Goal: Task Accomplishment & Management: Complete application form

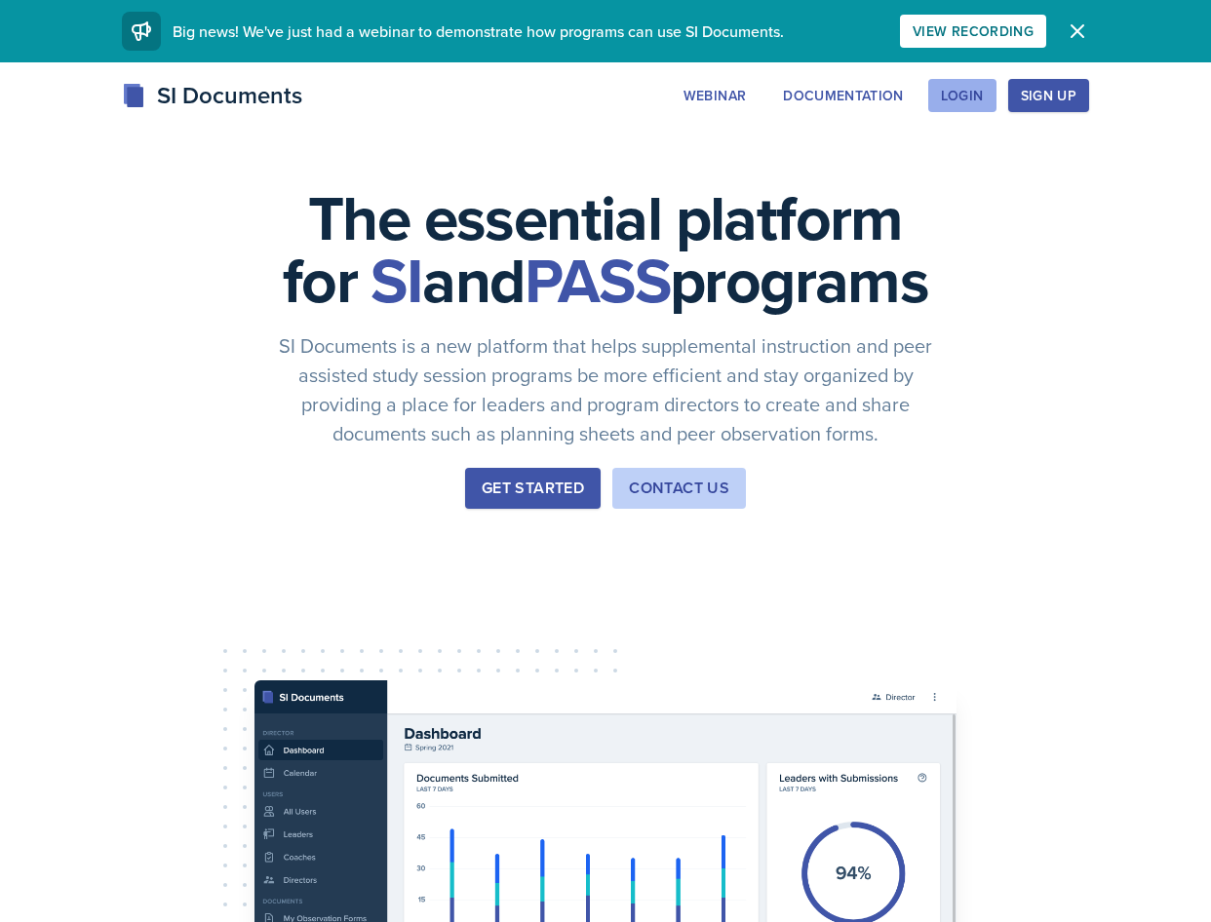
click at [970, 103] on div "Login" at bounding box center [962, 96] width 43 height 16
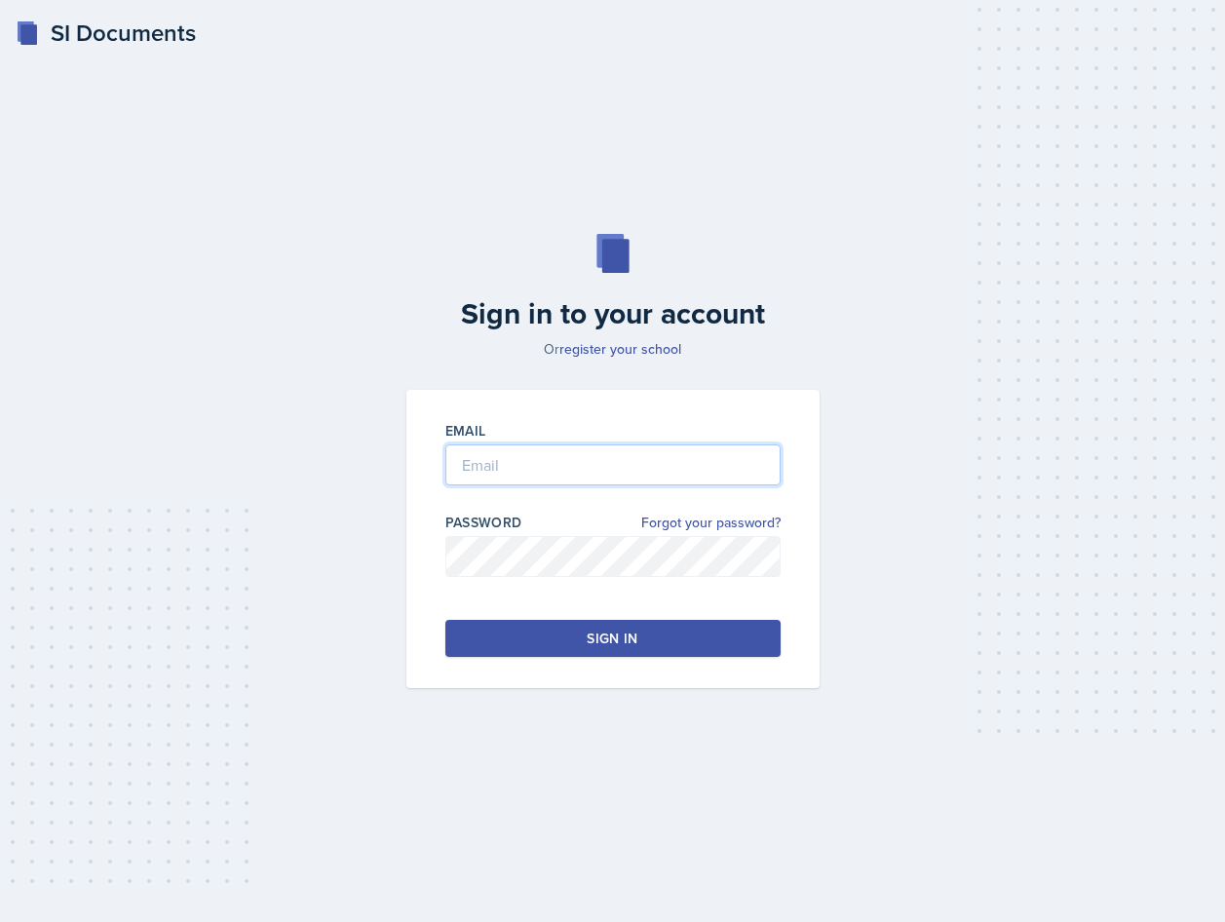
click at [557, 464] on input "email" at bounding box center [612, 464] width 335 height 41
type input "[EMAIL_ADDRESS][DOMAIN_NAME]"
click at [586, 627] on button "Sign in" at bounding box center [612, 638] width 335 height 37
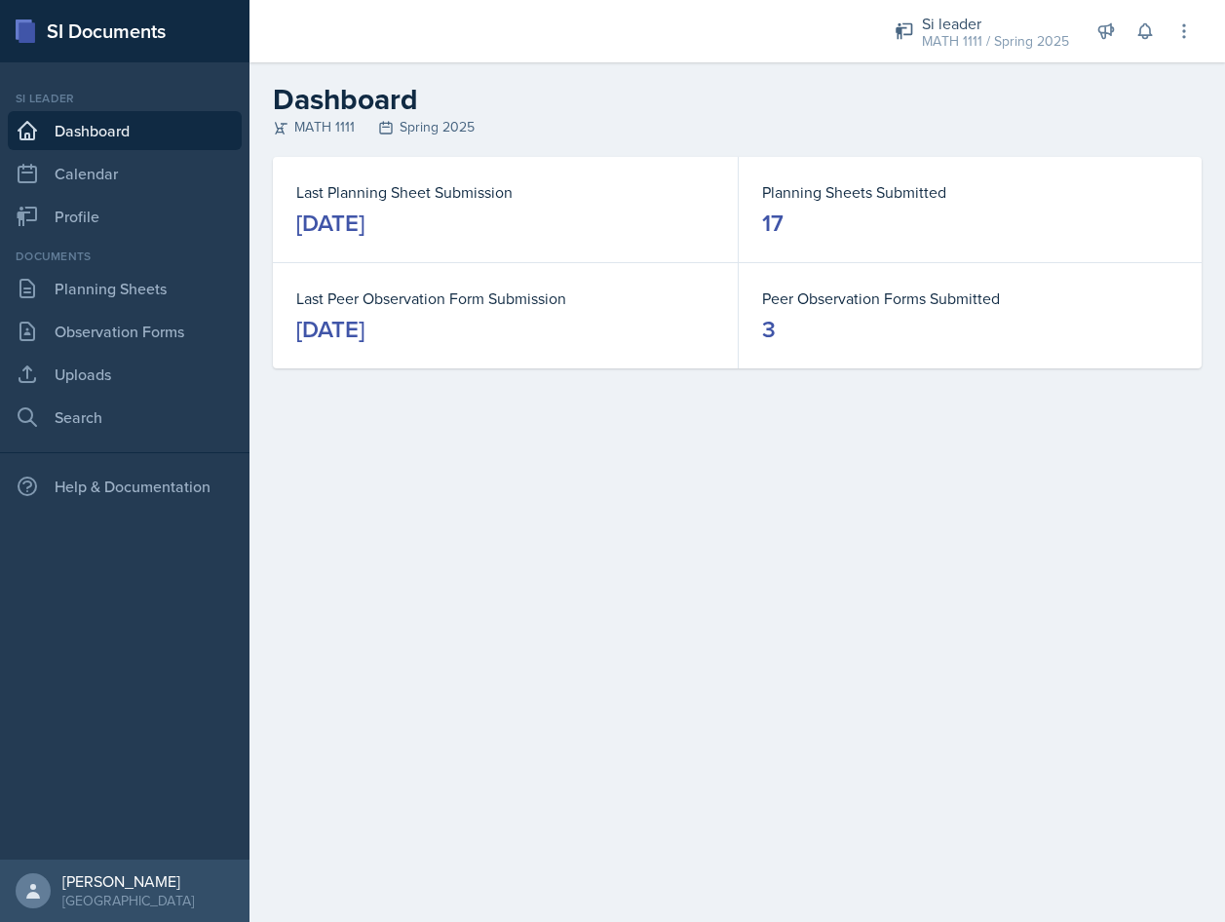
click at [1170, 99] on h2 "Dashboard" at bounding box center [737, 99] width 929 height 35
click at [1020, 38] on div "MATH 1111 / Spring 2025" at bounding box center [995, 41] width 147 height 20
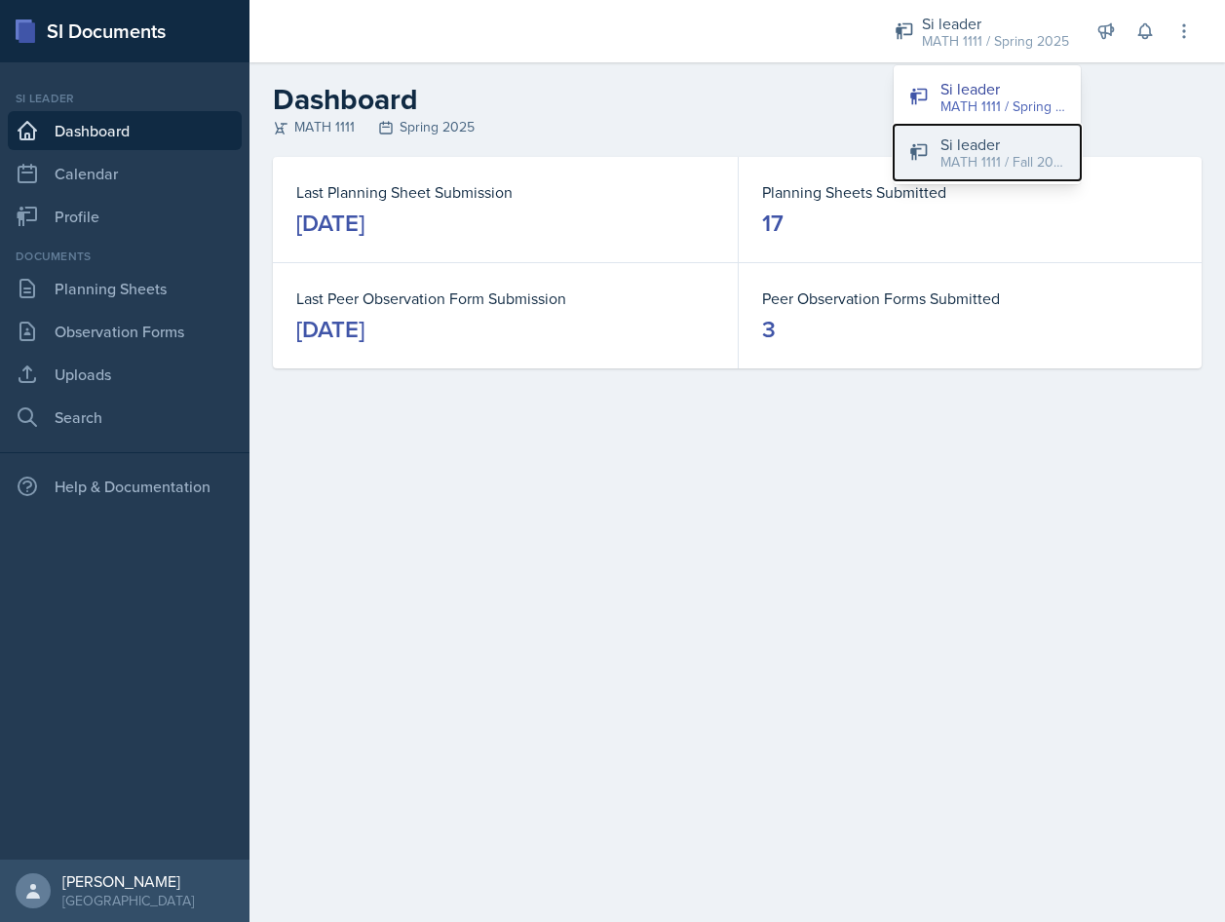
click at [992, 155] on div "MATH 1111 / Fall 2025" at bounding box center [1003, 162] width 125 height 20
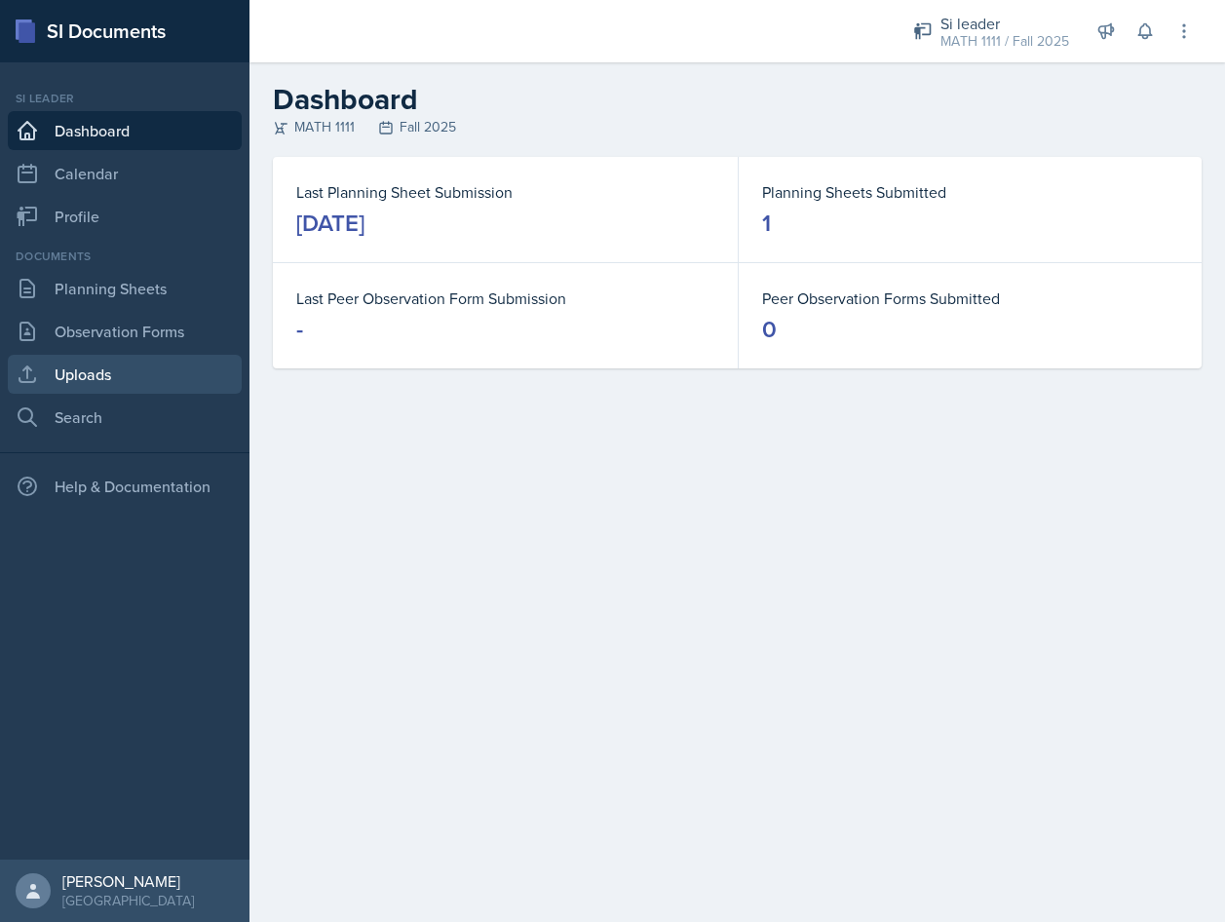
click at [118, 375] on link "Uploads" at bounding box center [125, 374] width 234 height 39
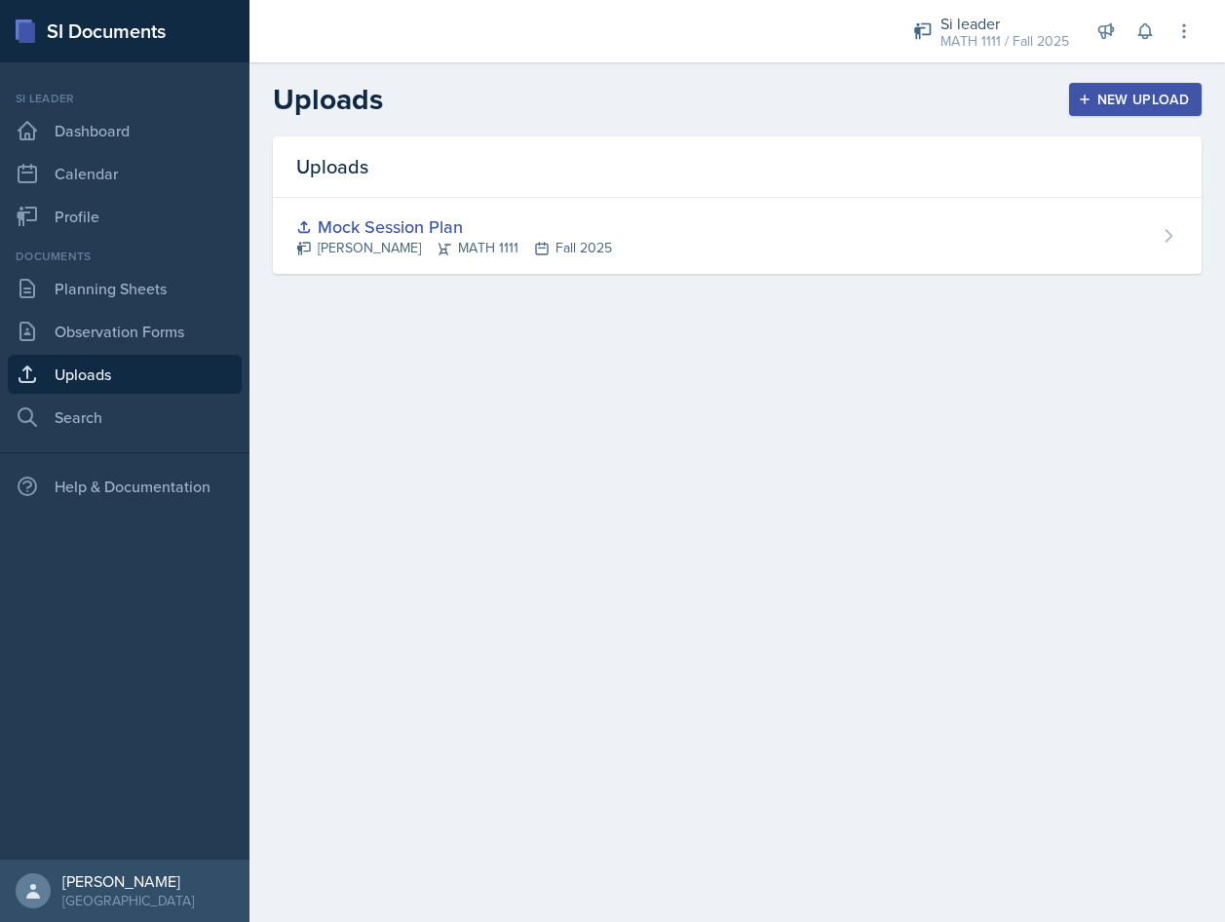
click at [1127, 101] on div "New Upload" at bounding box center [1136, 100] width 108 height 16
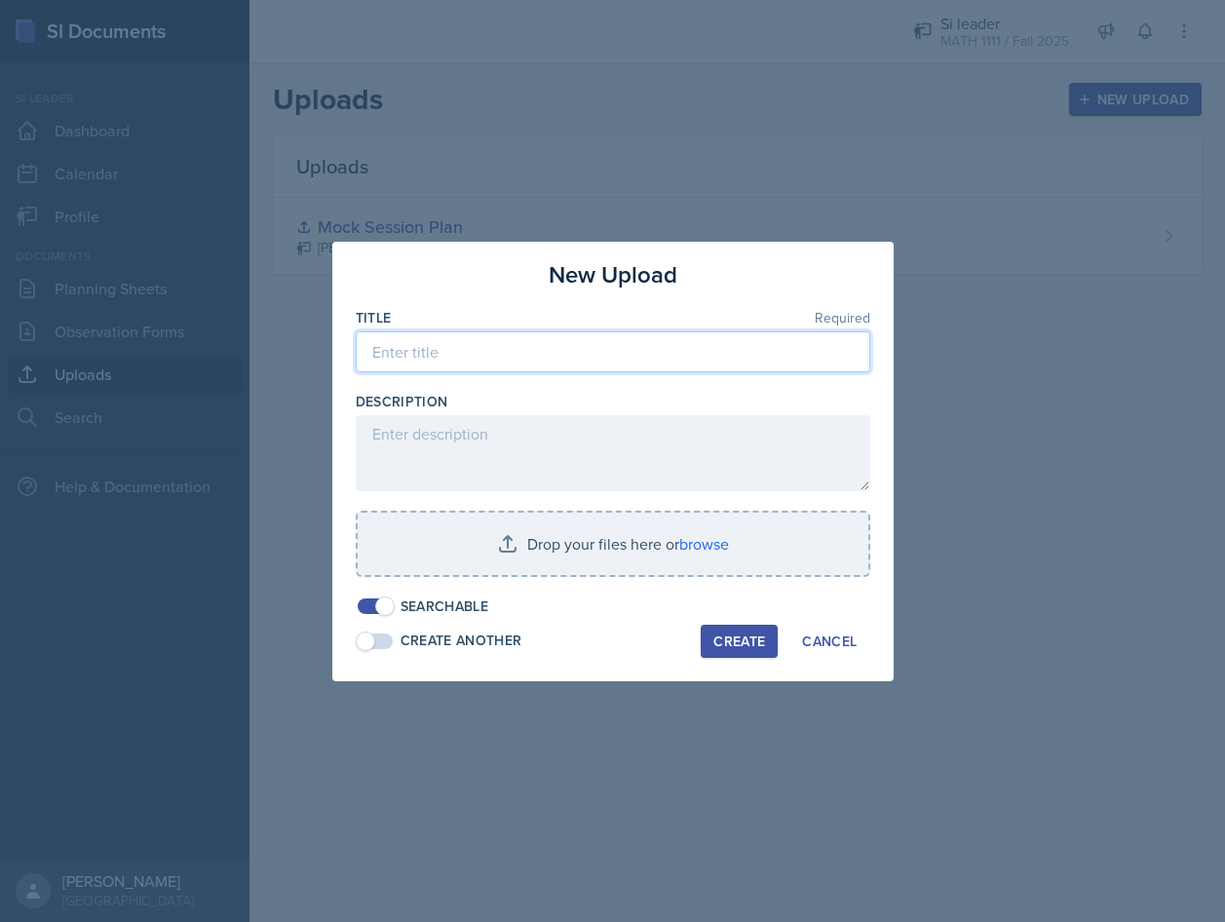
click at [597, 347] on input at bounding box center [613, 351] width 515 height 41
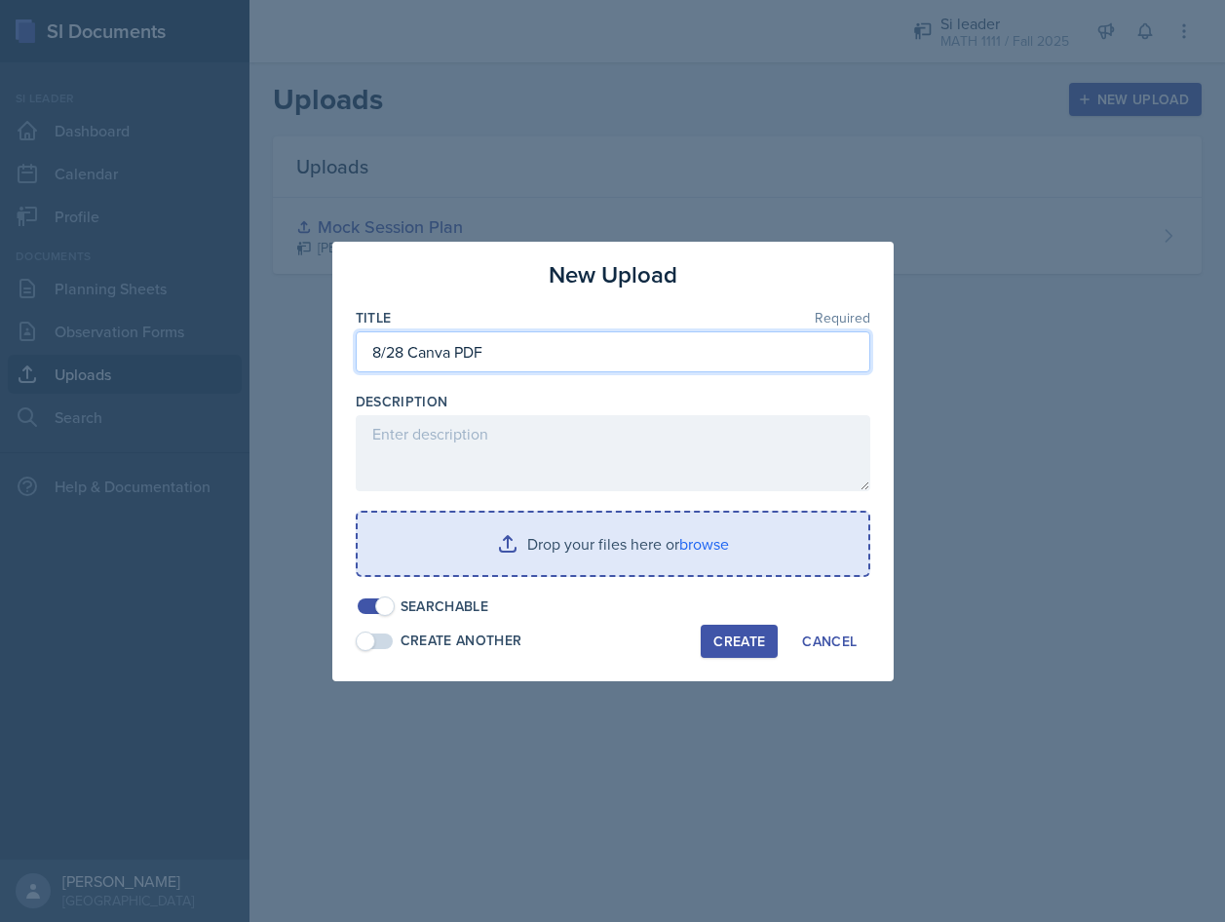
type input "8/28 Canva PDF"
click at [728, 559] on input "file" at bounding box center [613, 544] width 511 height 62
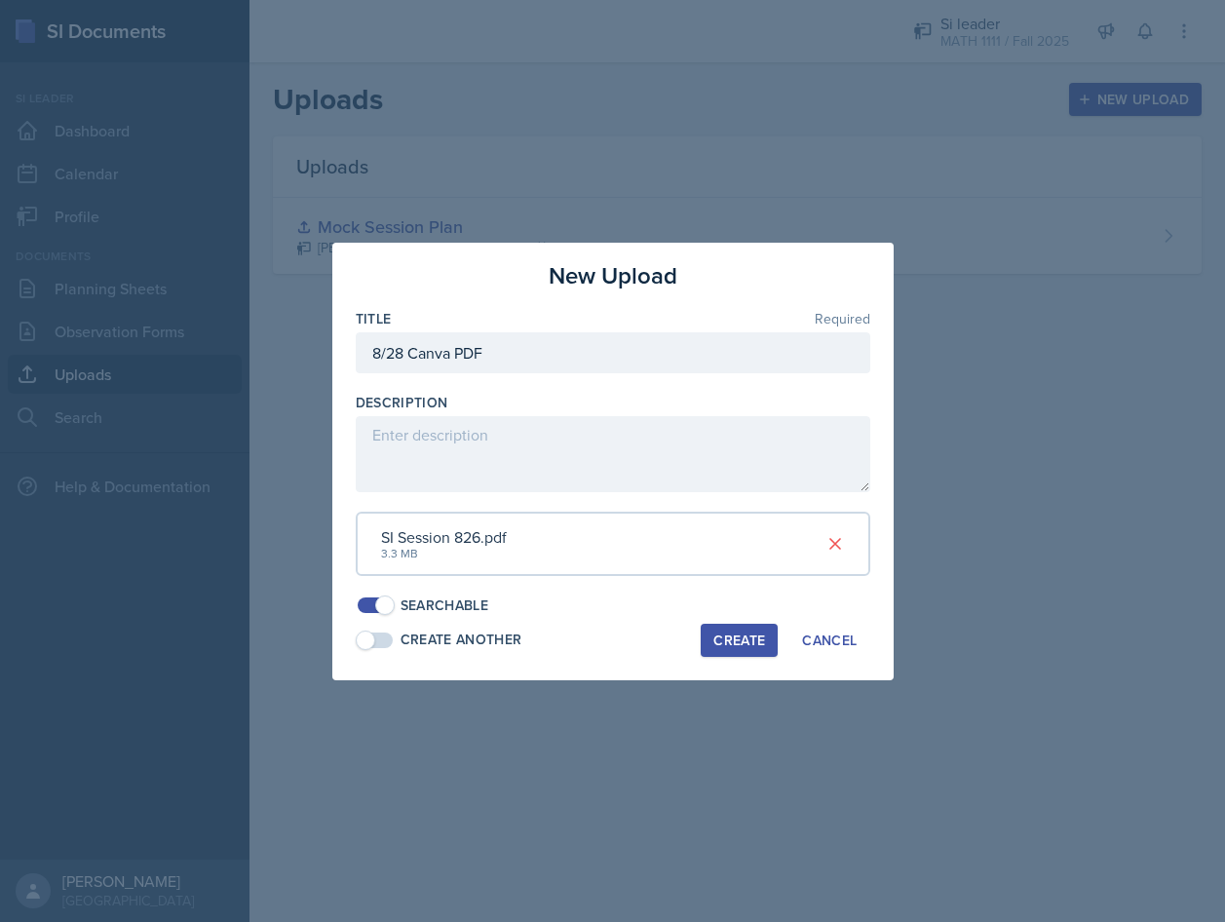
click at [737, 643] on div "Create" at bounding box center [739, 641] width 52 height 16
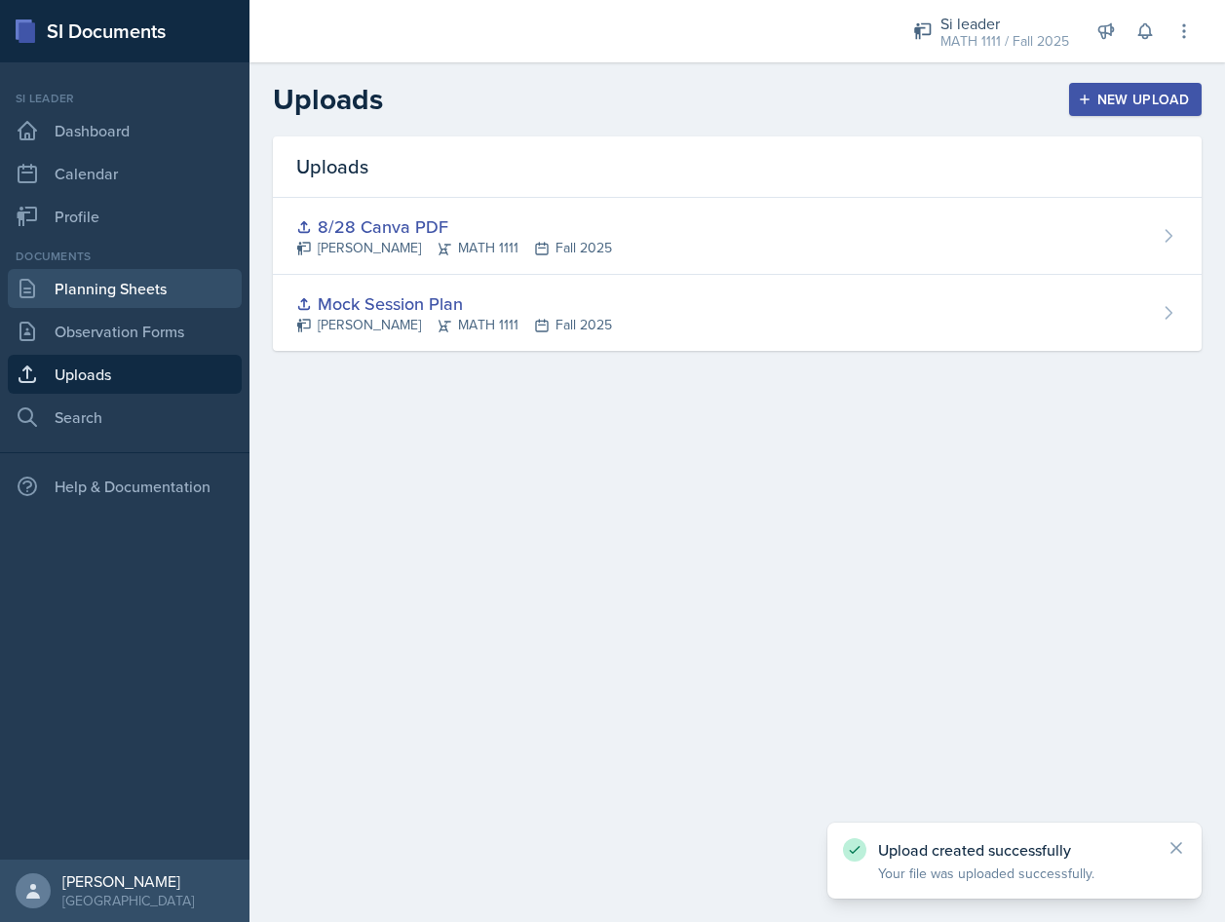
click at [152, 283] on link "Planning Sheets" at bounding box center [125, 288] width 234 height 39
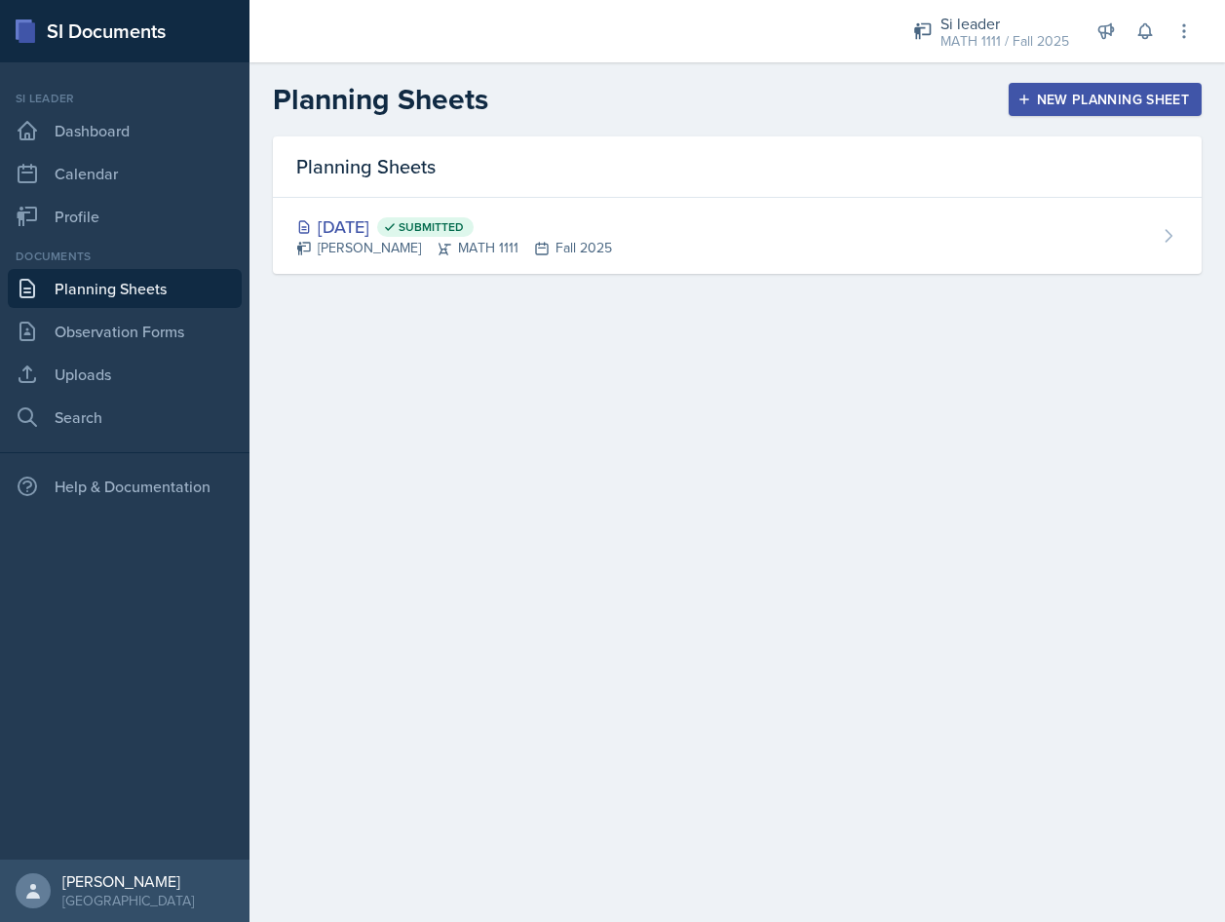
click at [1040, 101] on div "New Planning Sheet" at bounding box center [1106, 100] width 168 height 16
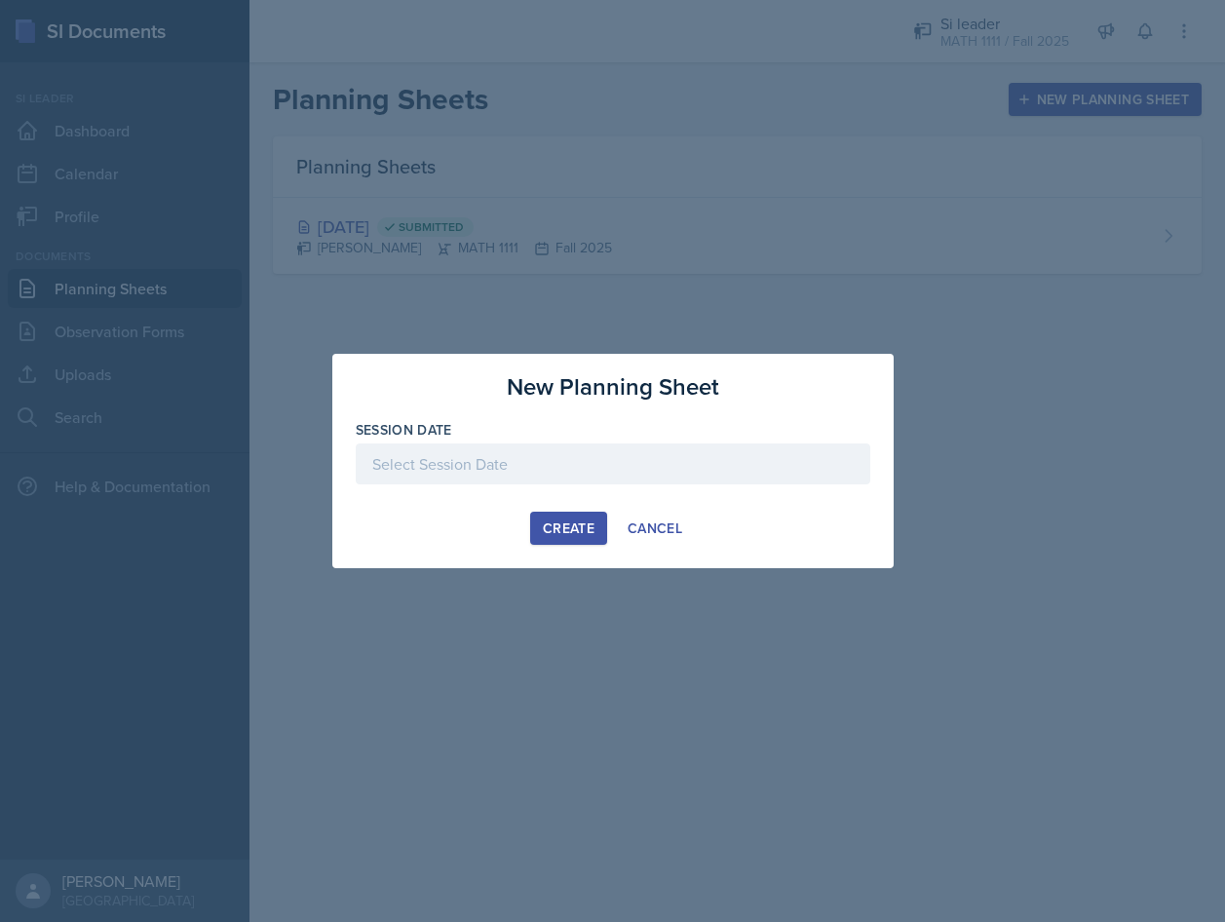
click at [479, 466] on div at bounding box center [613, 463] width 515 height 41
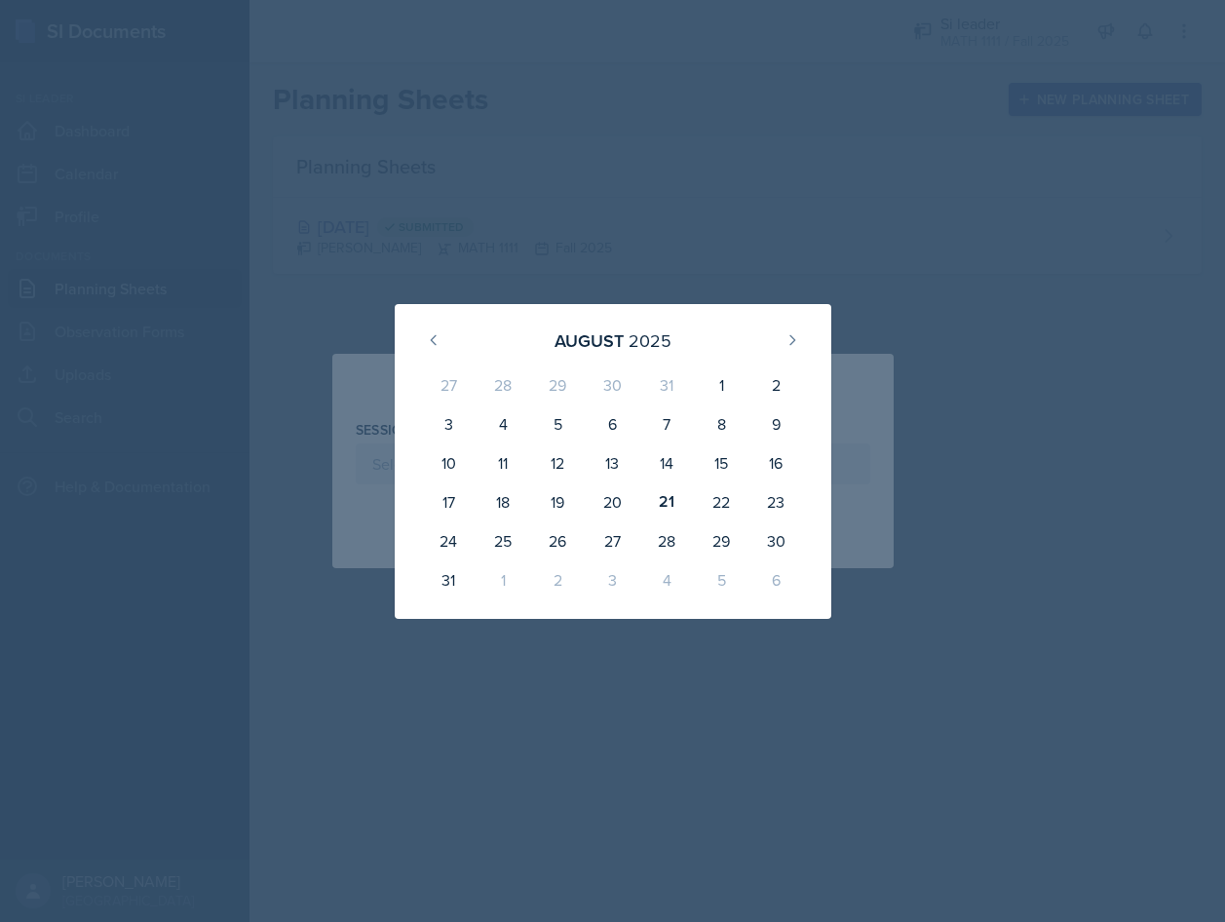
click at [720, 72] on div at bounding box center [612, 461] width 1225 height 922
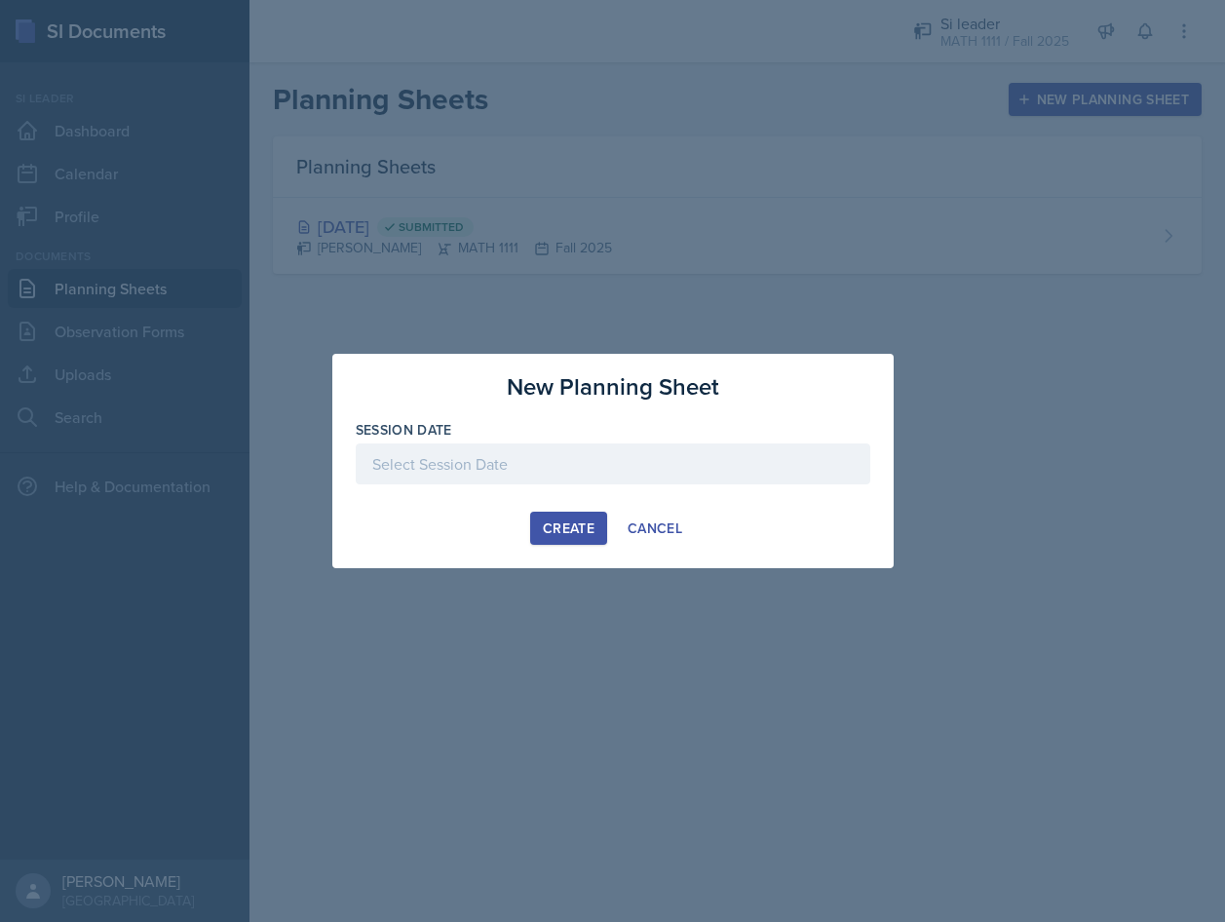
click at [334, 233] on div at bounding box center [612, 461] width 1225 height 922
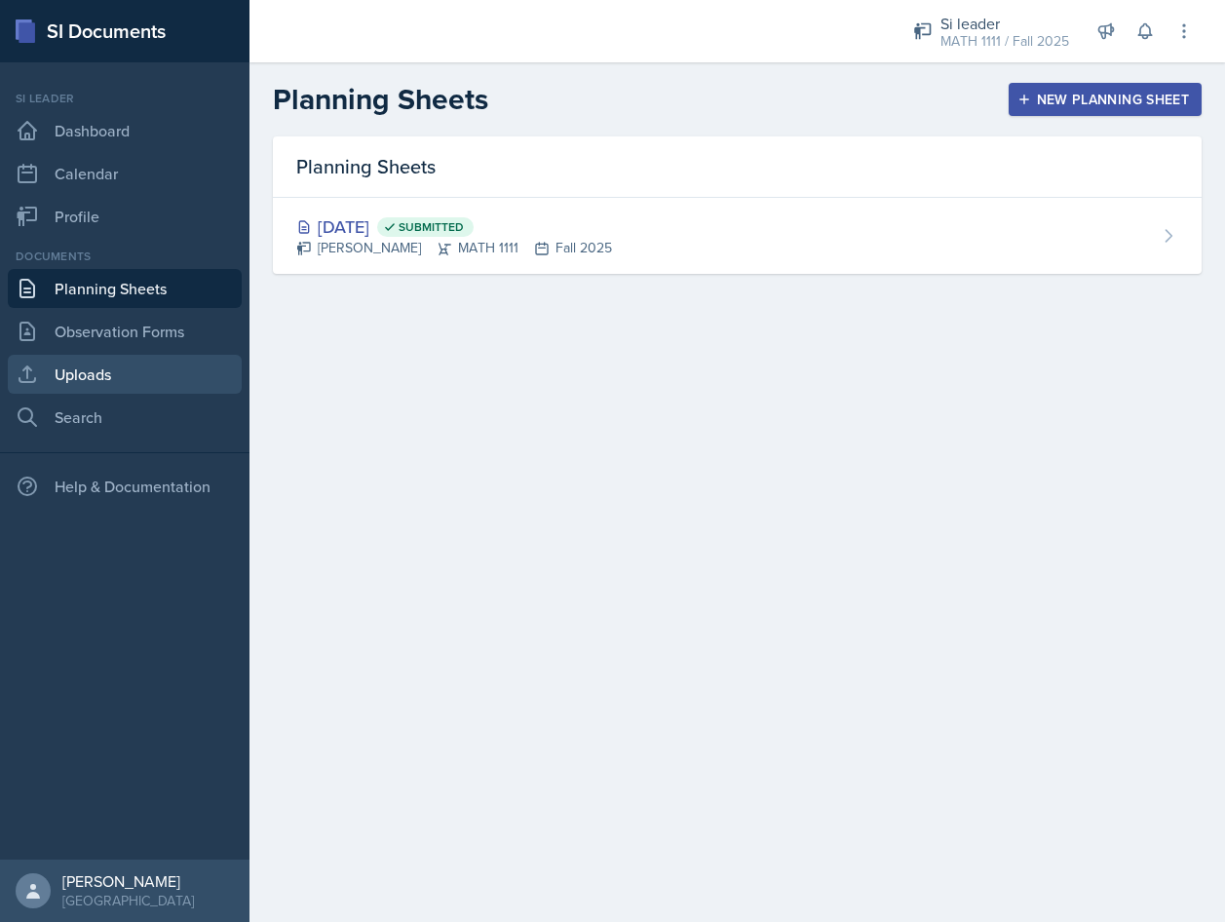
click at [143, 385] on link "Uploads" at bounding box center [125, 374] width 234 height 39
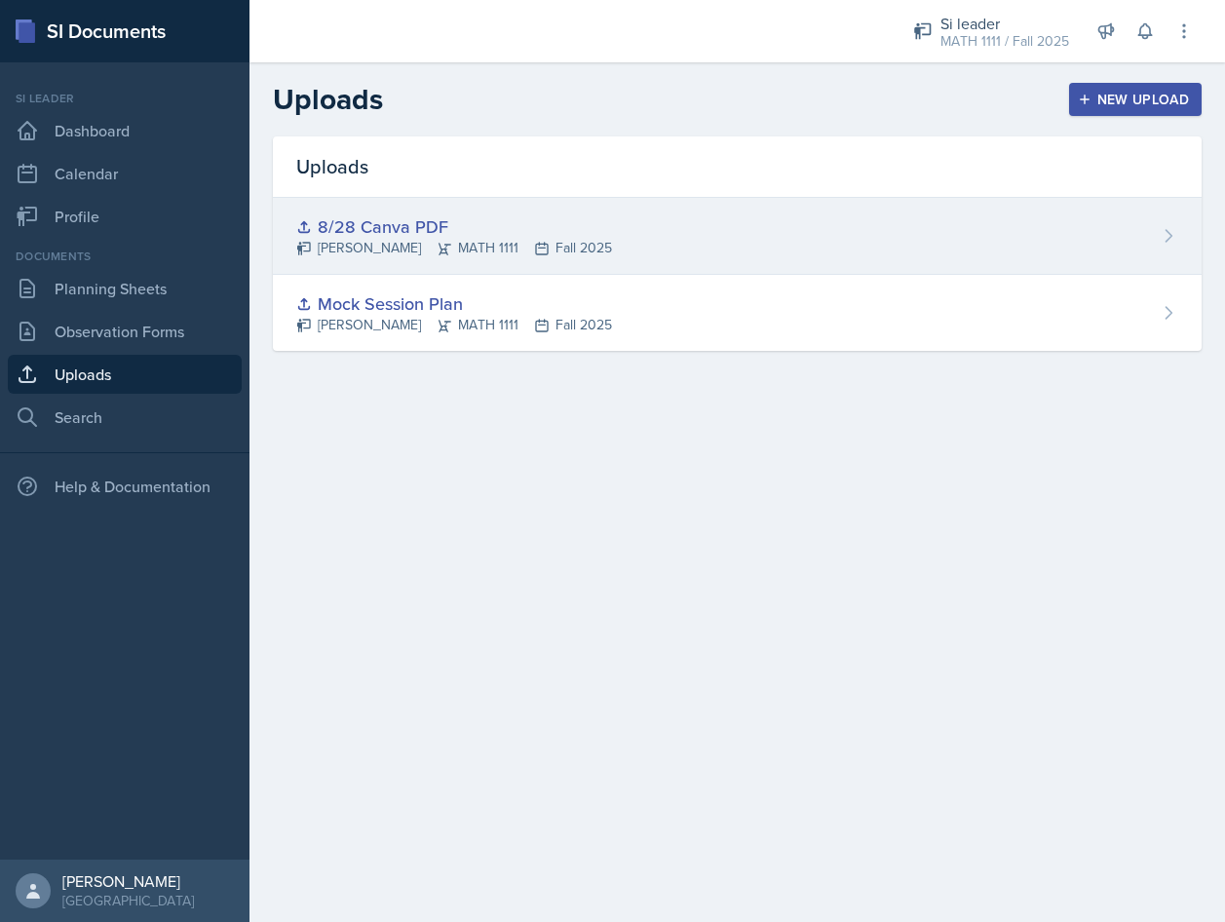
click at [346, 233] on div "8/28 Canva PDF" at bounding box center [454, 226] width 316 height 26
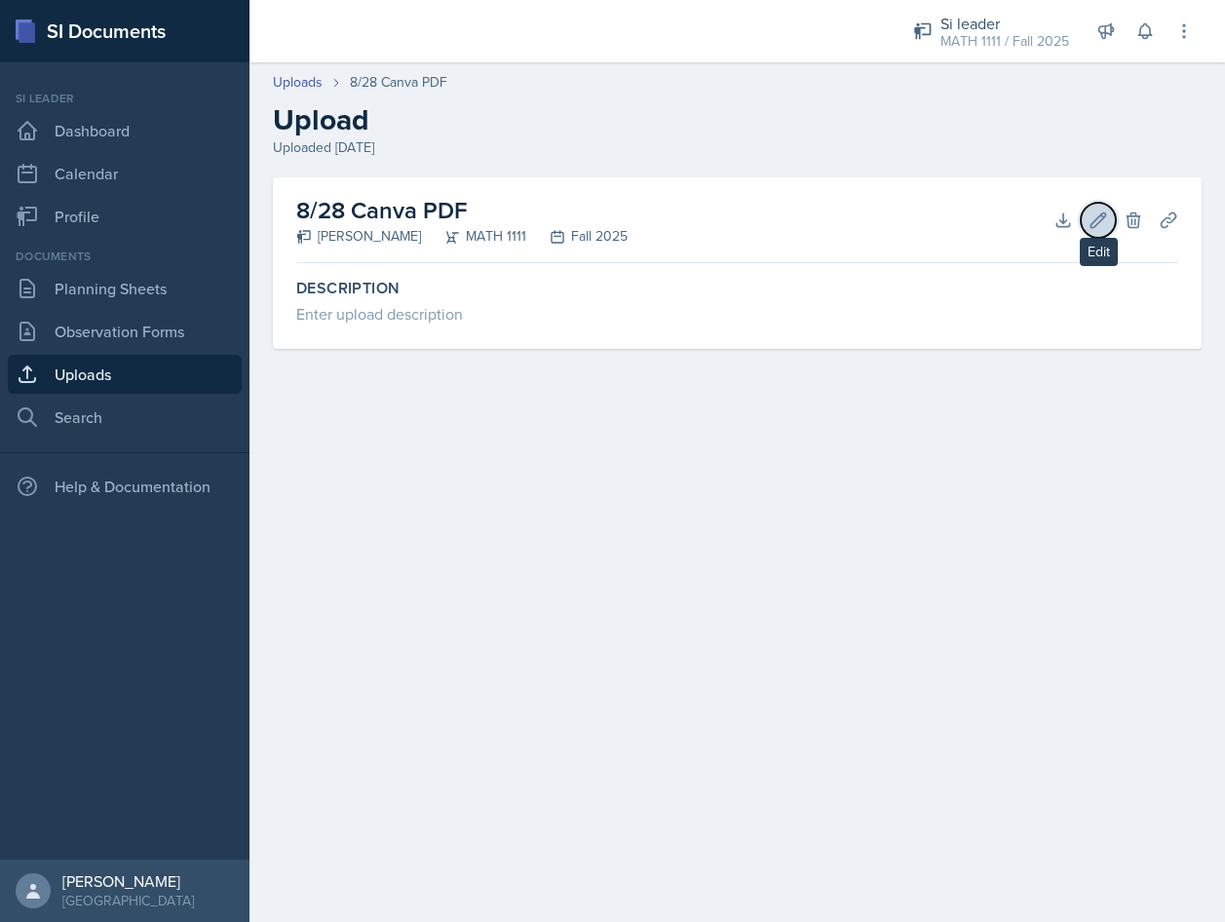
click at [1084, 224] on button "Edit" at bounding box center [1098, 220] width 35 height 35
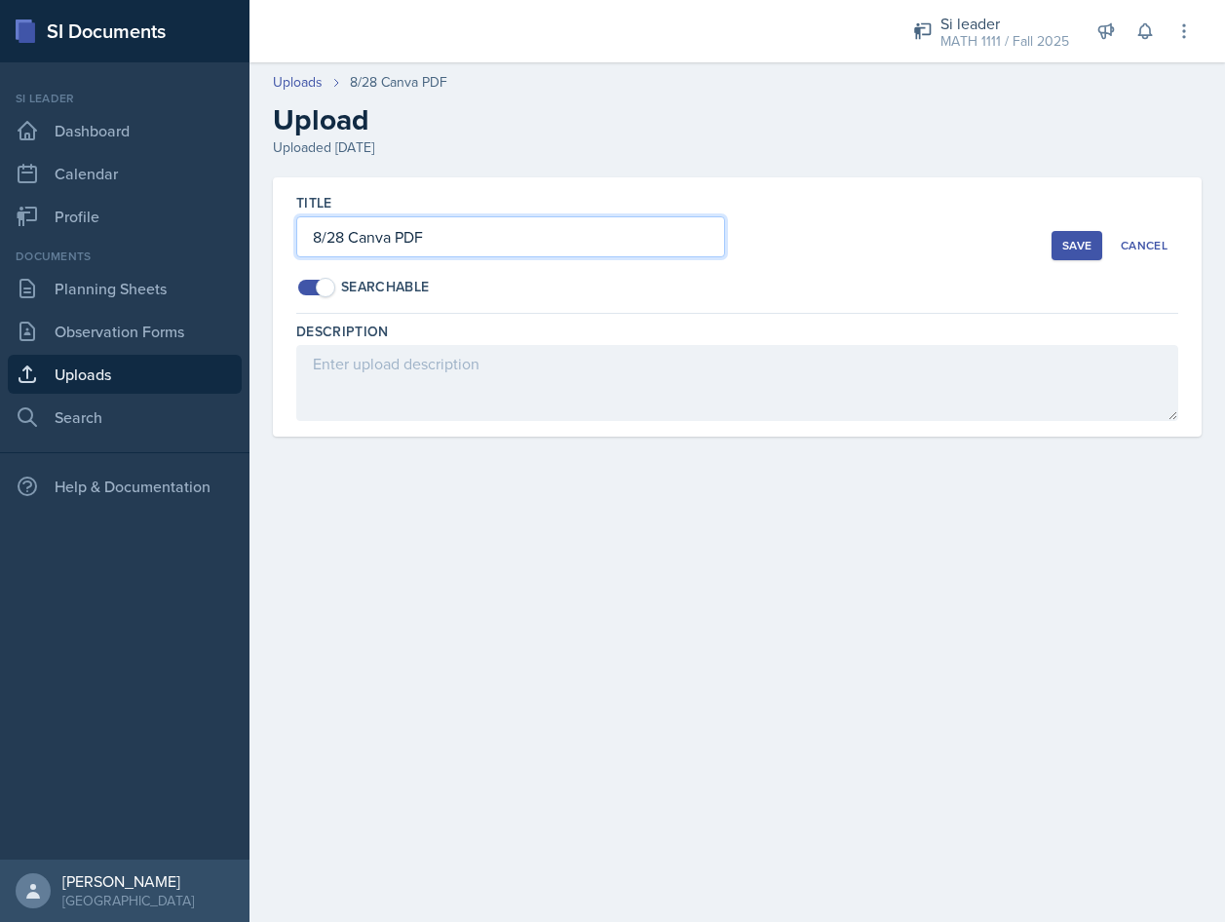
click at [347, 235] on input "8/28 Canva PDF" at bounding box center [510, 236] width 429 height 41
type input "8/26 Canva PDF"
click at [1072, 248] on div "Save" at bounding box center [1076, 246] width 29 height 16
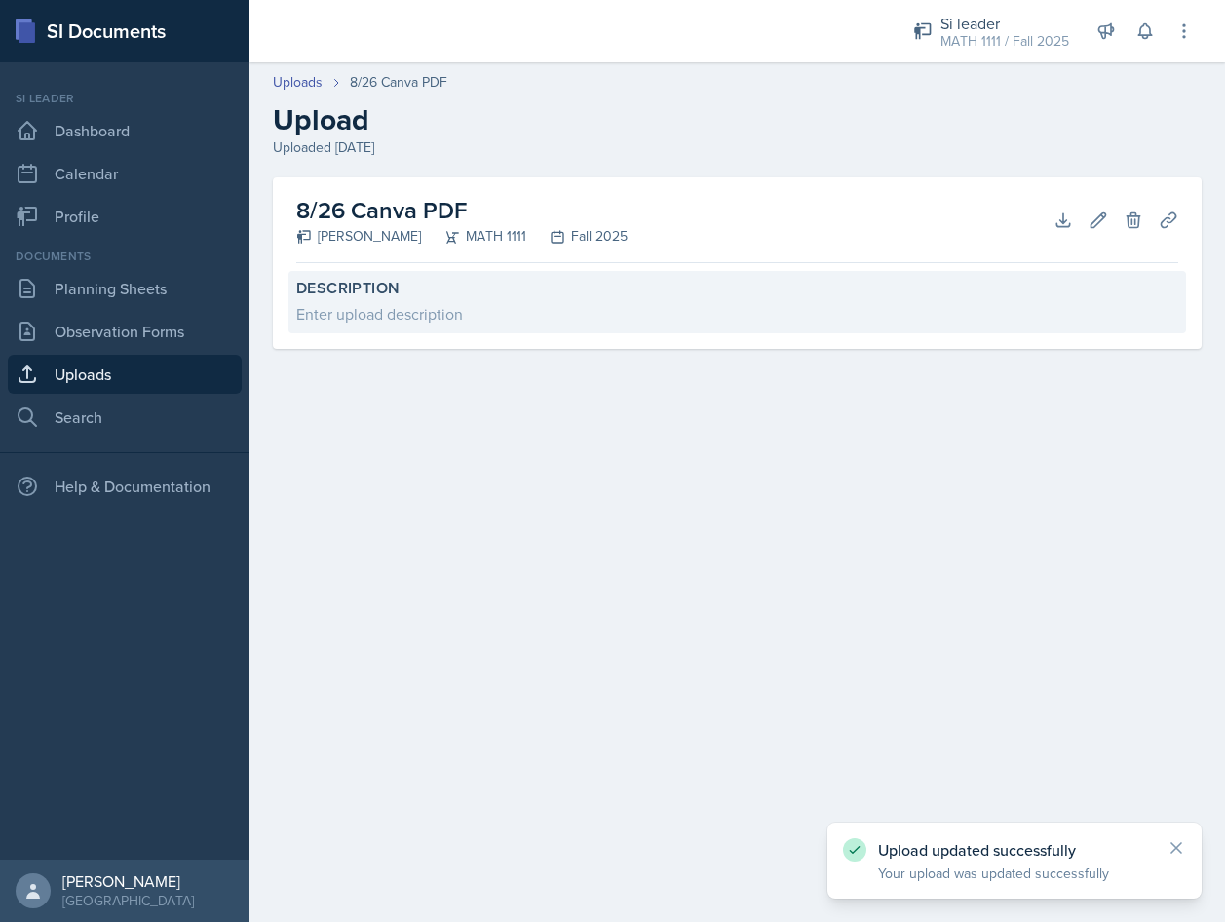
click at [493, 295] on label "Description" at bounding box center [737, 288] width 882 height 19
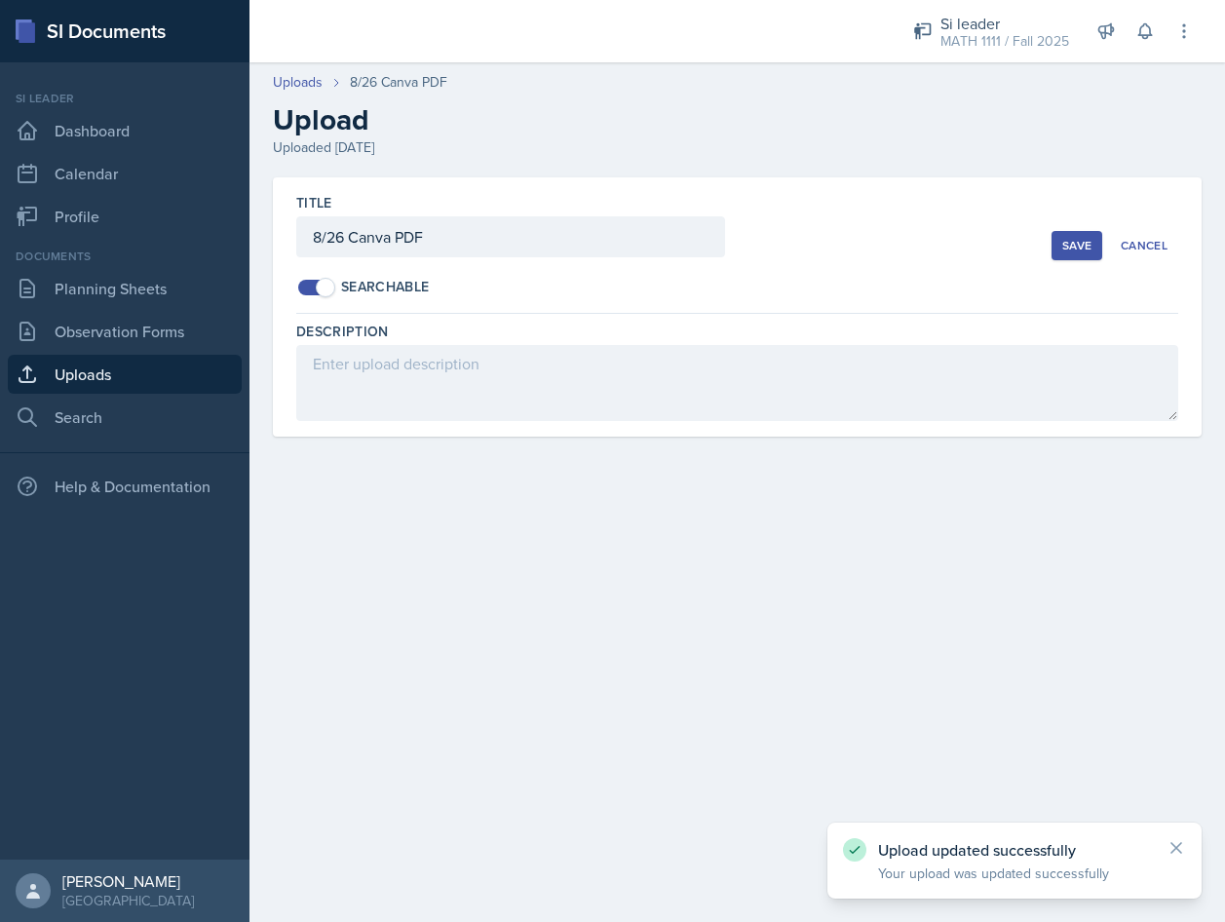
click at [479, 518] on main "Uploads 8/26 Canva PDF Upload Uploaded [DATE] Title 8/26 Canva PDF Searchable S…" at bounding box center [738, 492] width 976 height 860
click at [1075, 247] on div "Save" at bounding box center [1076, 246] width 29 height 16
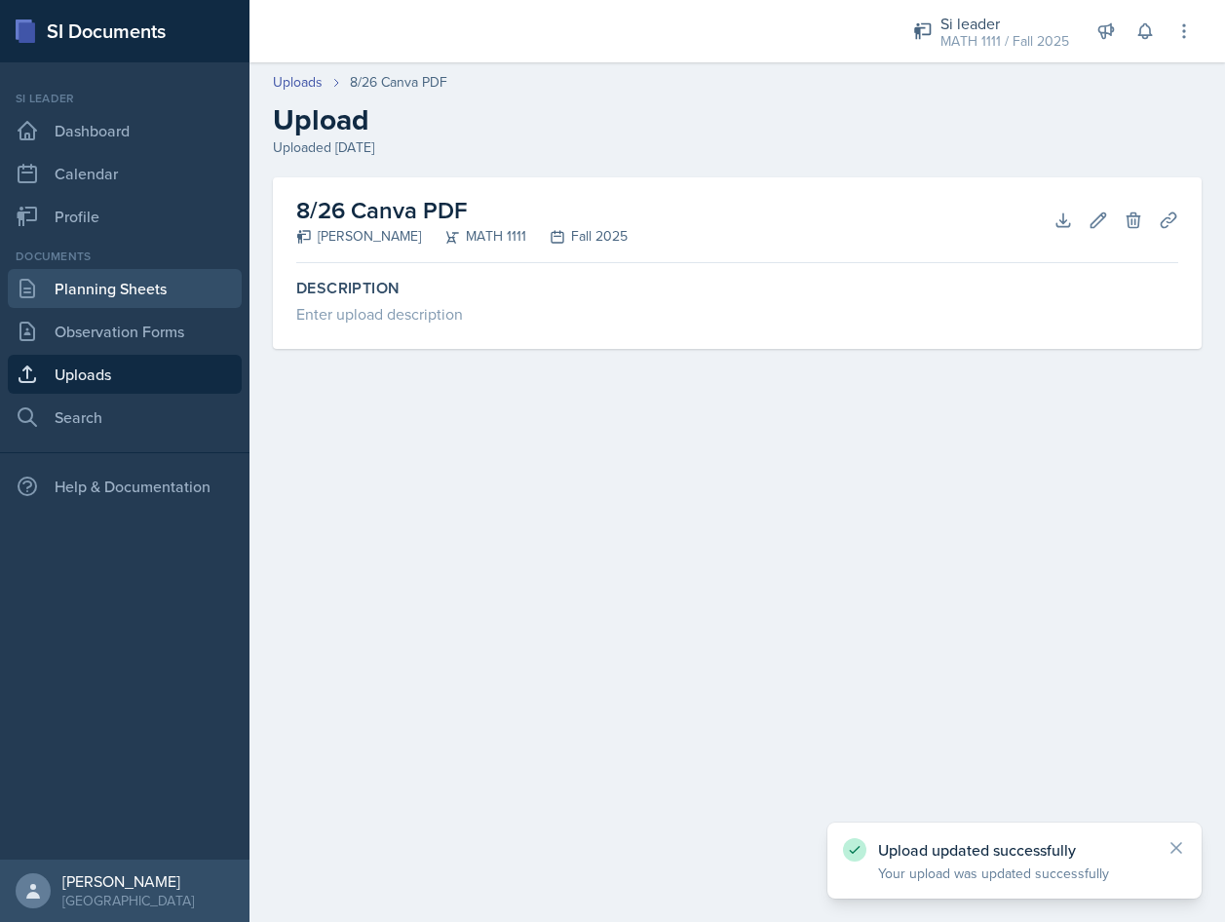
click at [121, 300] on link "Planning Sheets" at bounding box center [125, 288] width 234 height 39
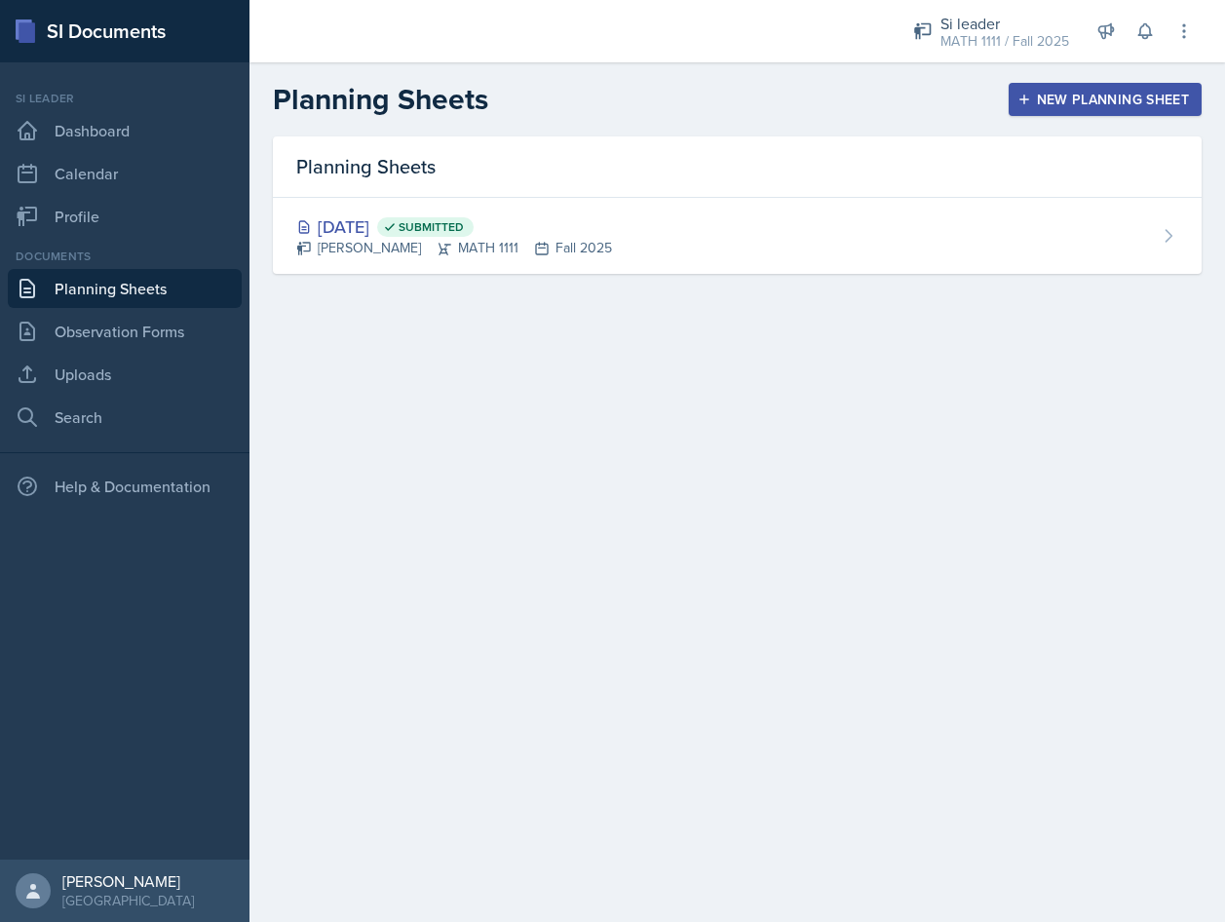
click at [1146, 95] on div "New Planning Sheet" at bounding box center [1106, 100] width 168 height 16
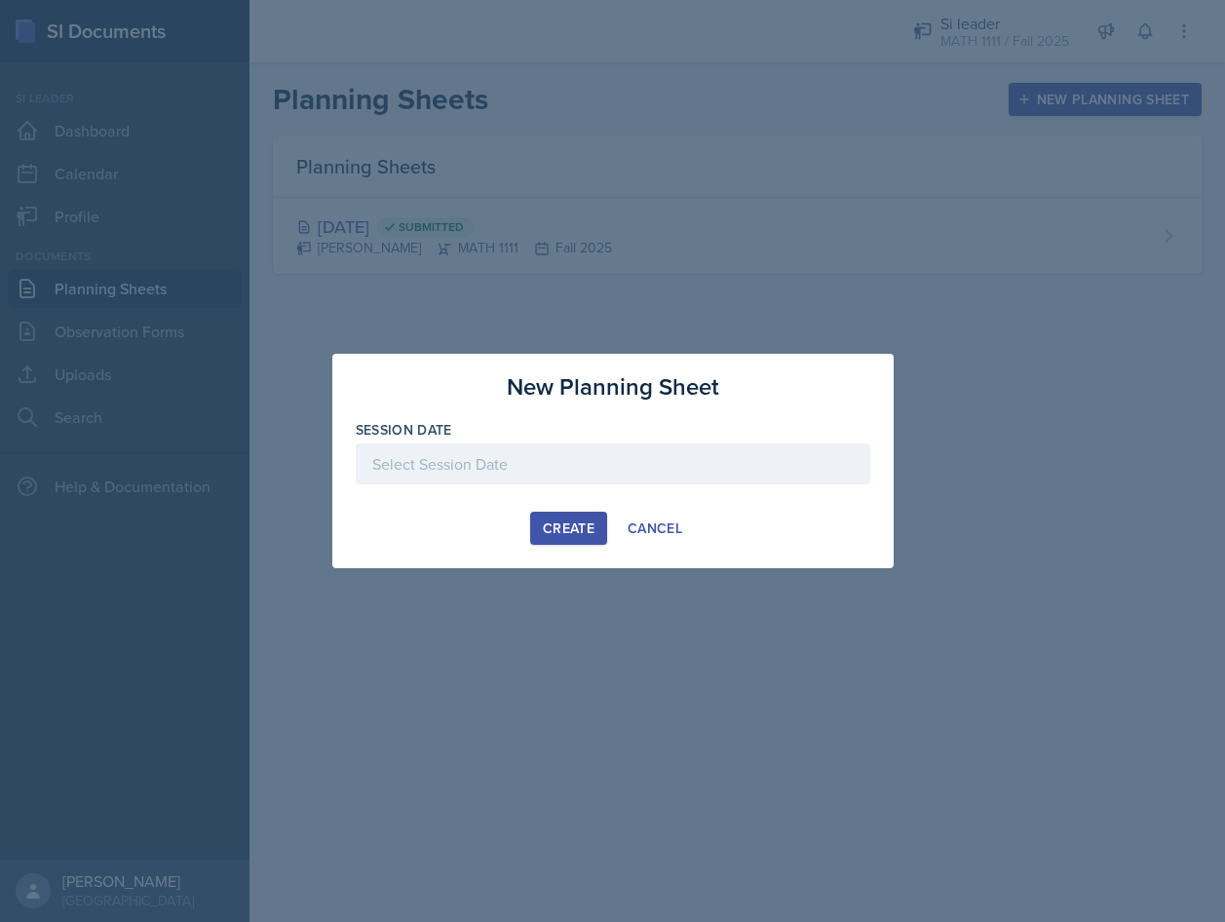
click at [554, 456] on div at bounding box center [613, 463] width 515 height 41
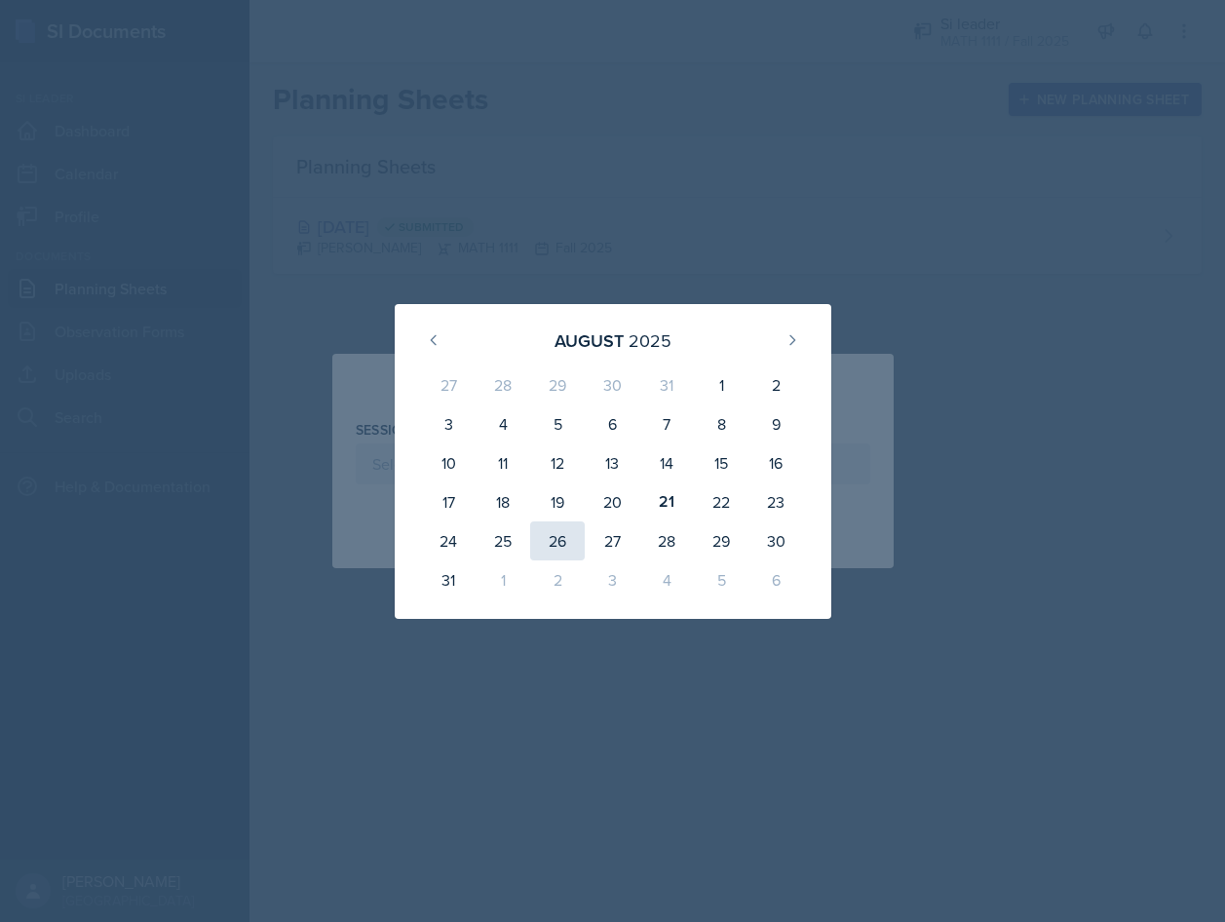
click at [553, 543] on div "26" at bounding box center [557, 540] width 55 height 39
type input "[DATE]"
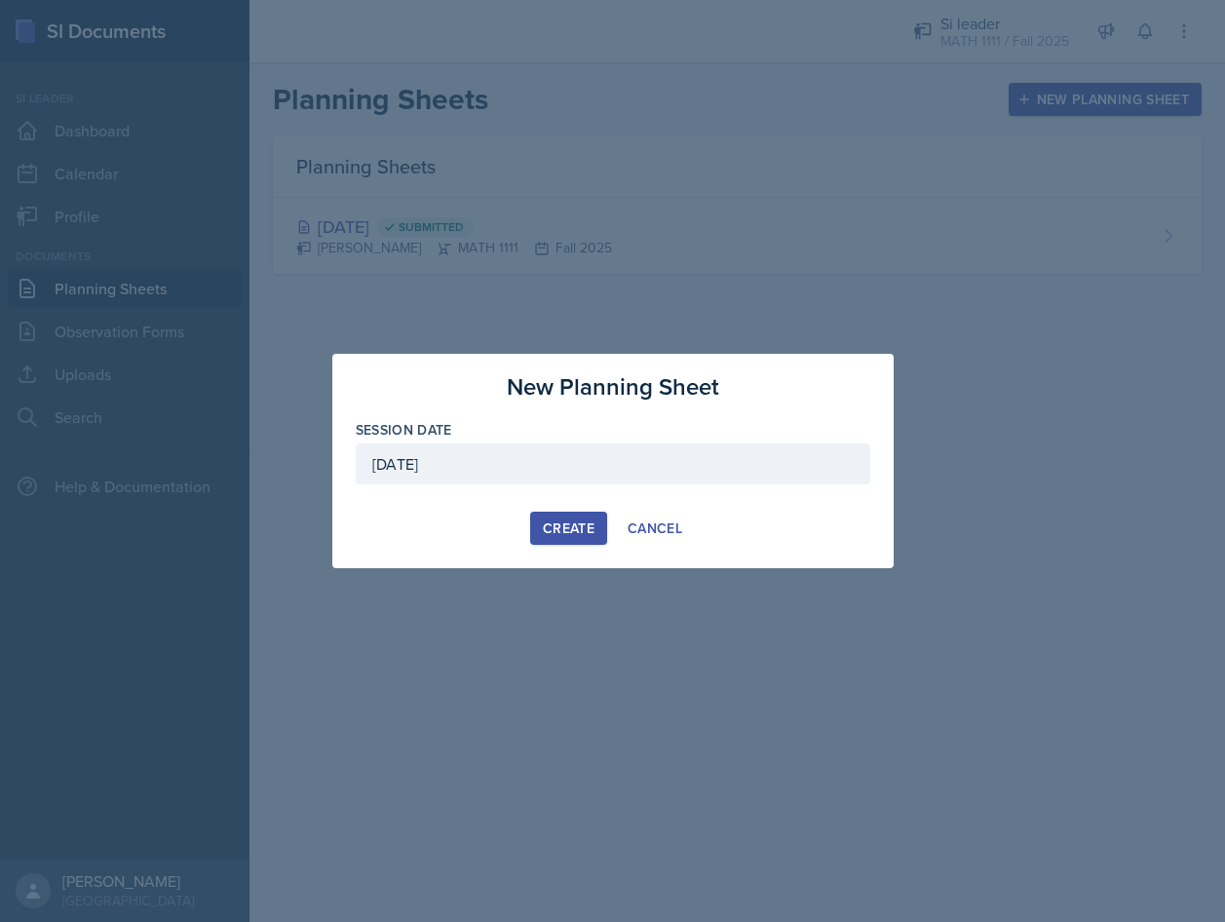
click at [553, 524] on div "Create" at bounding box center [569, 529] width 52 height 16
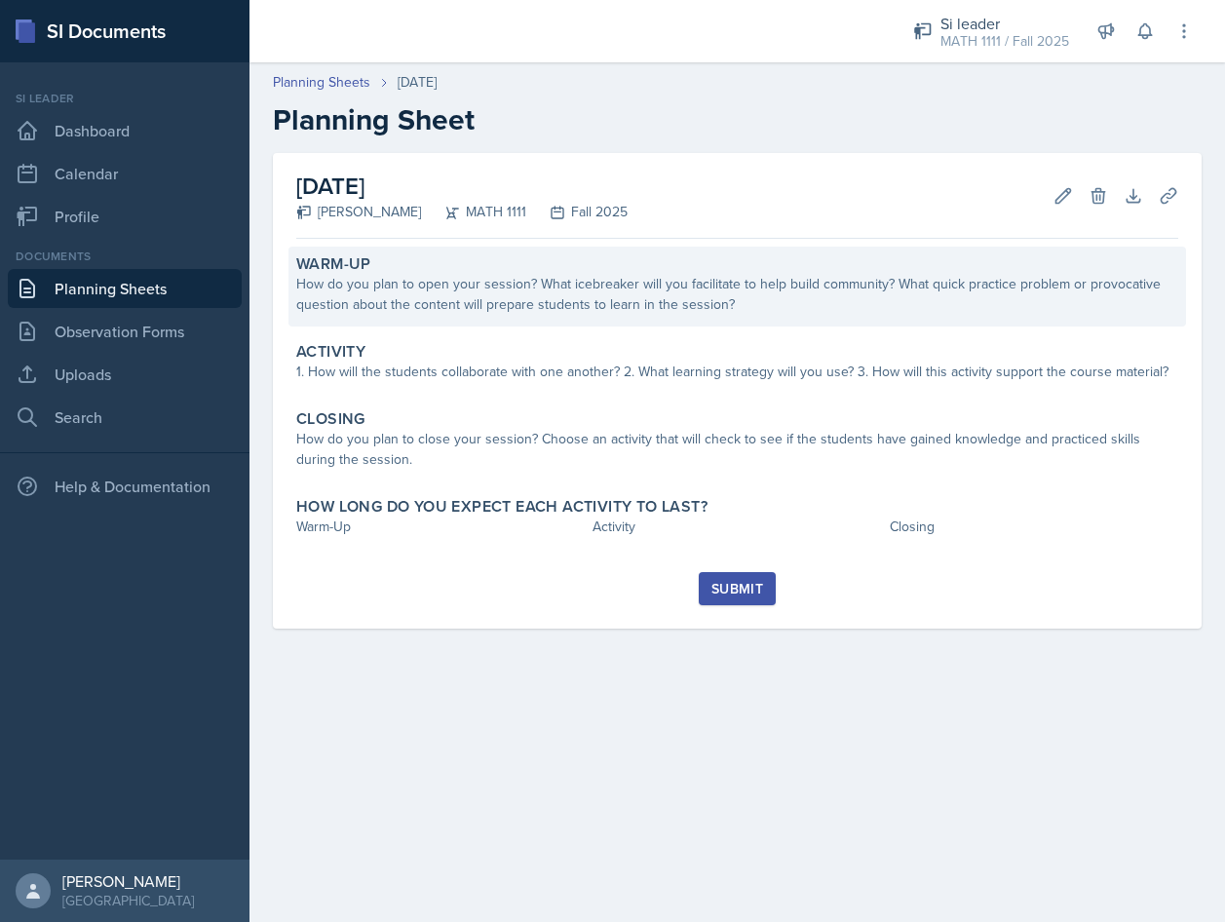
click at [599, 301] on div "How do you plan to open your session? What icebreaker will you facilitate to he…" at bounding box center [737, 294] width 882 height 41
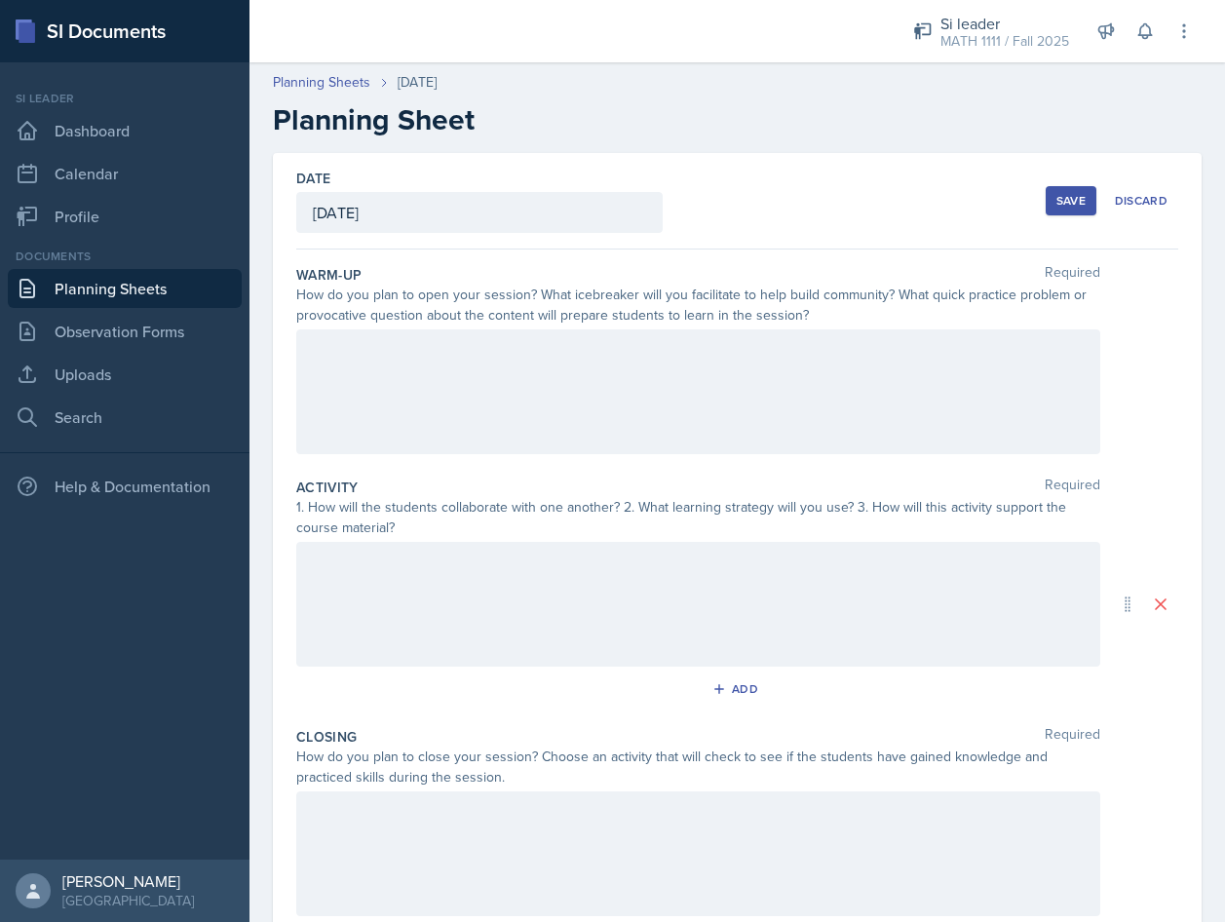
click at [612, 398] on div at bounding box center [698, 391] width 804 height 125
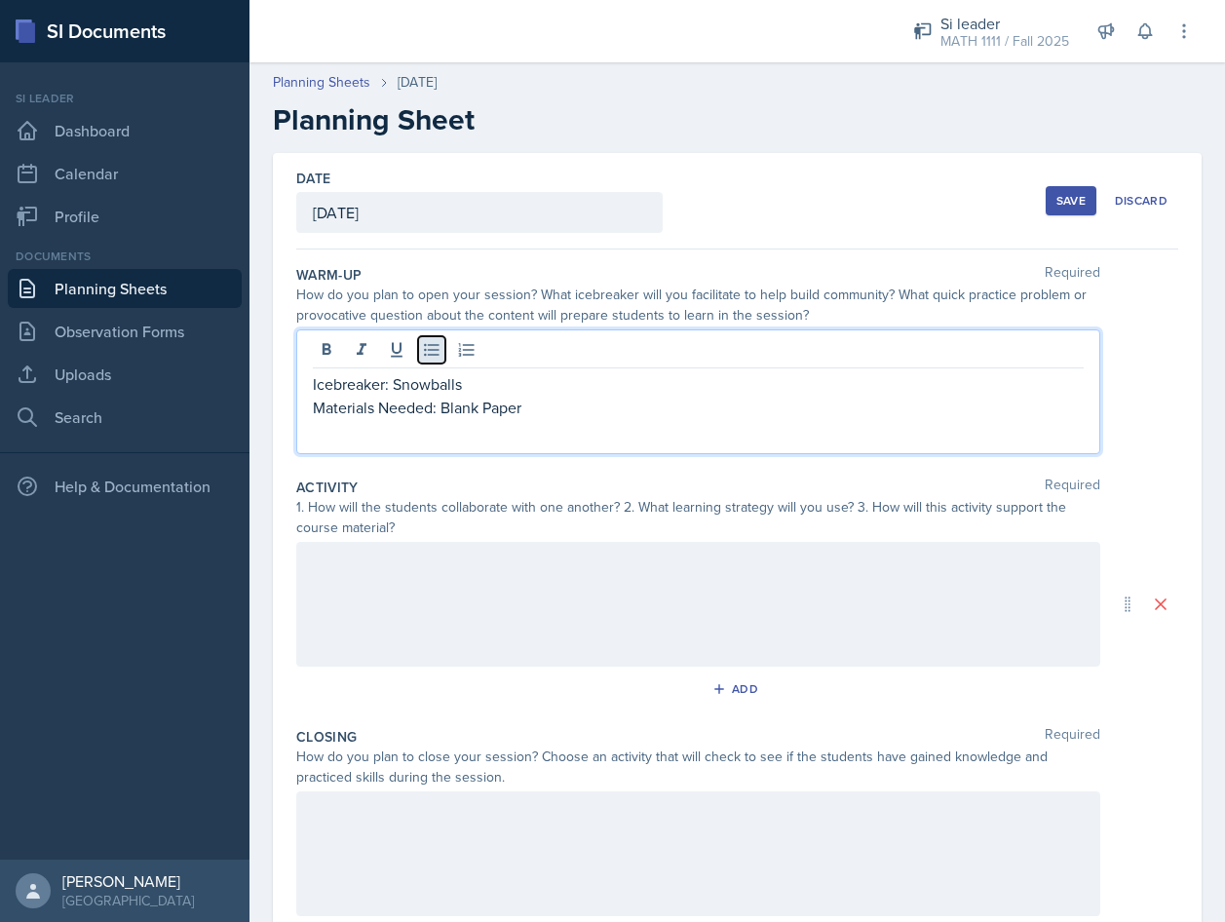
click at [433, 358] on icon at bounding box center [431, 349] width 19 height 19
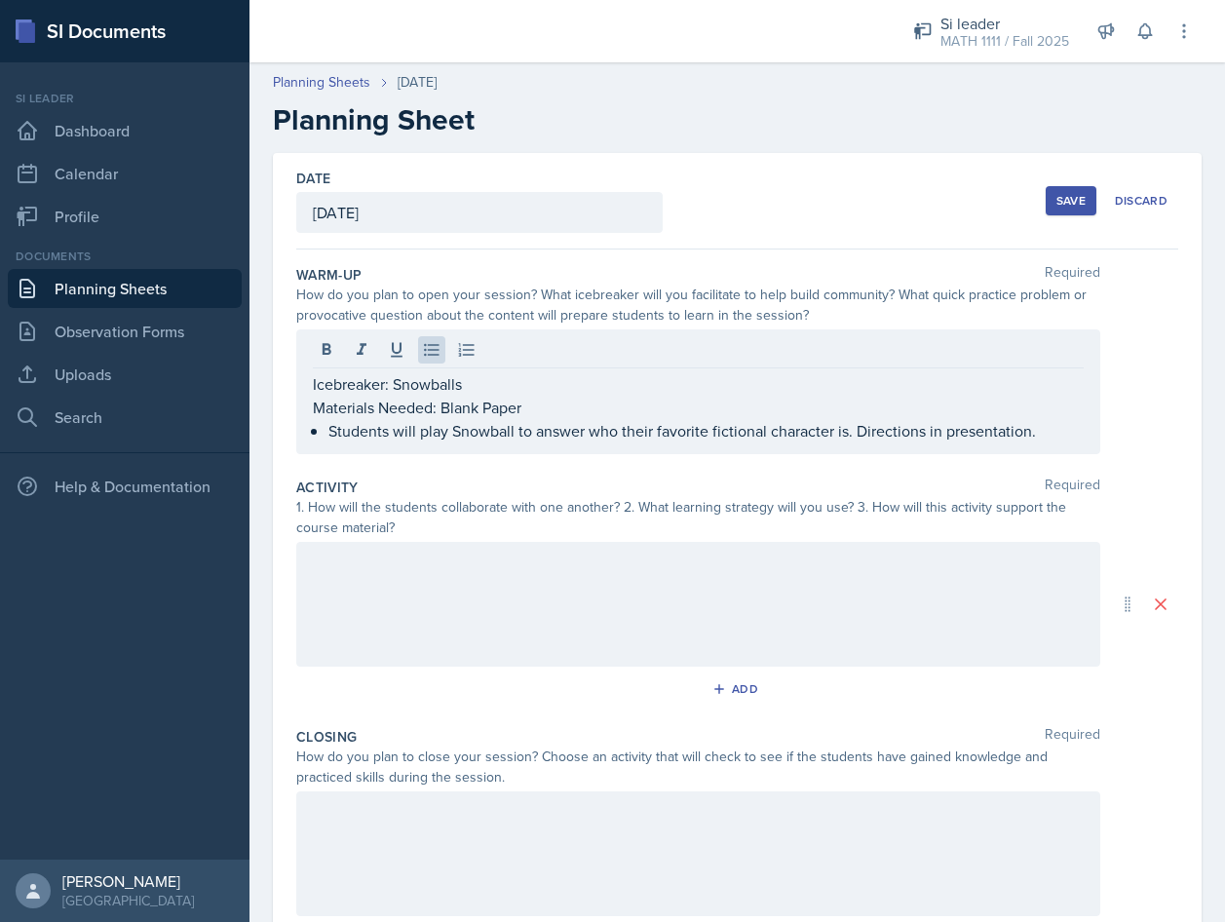
click at [914, 618] on div at bounding box center [698, 604] width 804 height 125
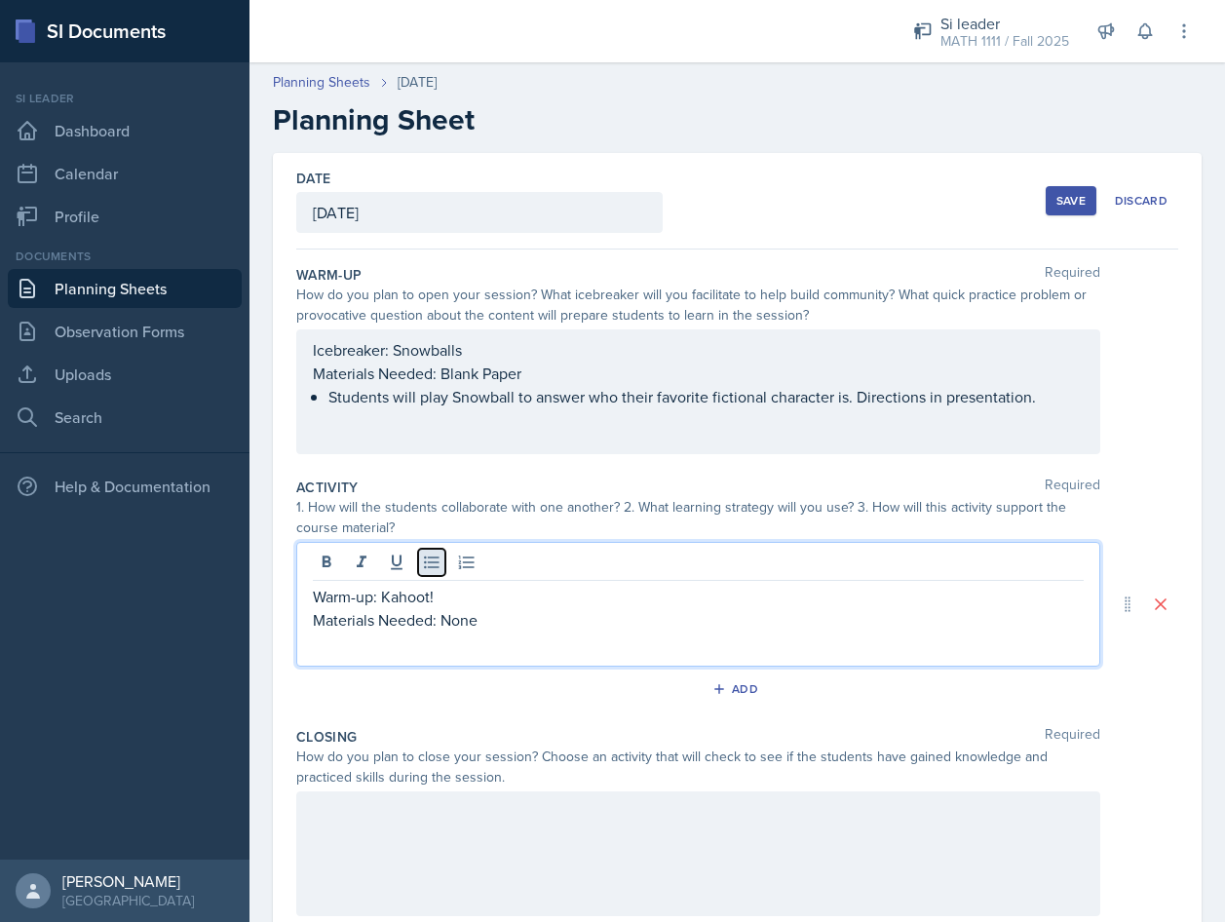
click at [440, 554] on icon at bounding box center [431, 562] width 19 height 19
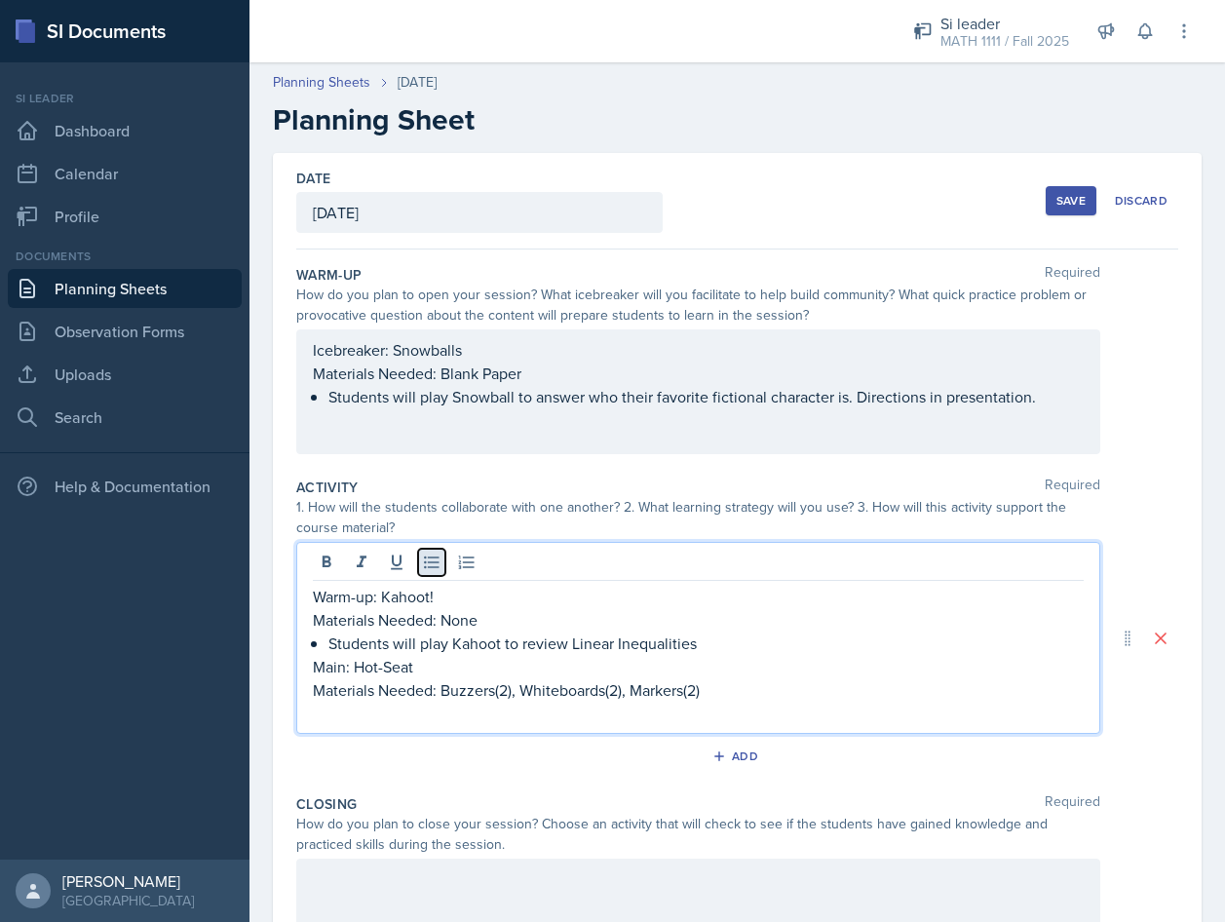
click at [435, 567] on icon at bounding box center [431, 563] width 15 height 13
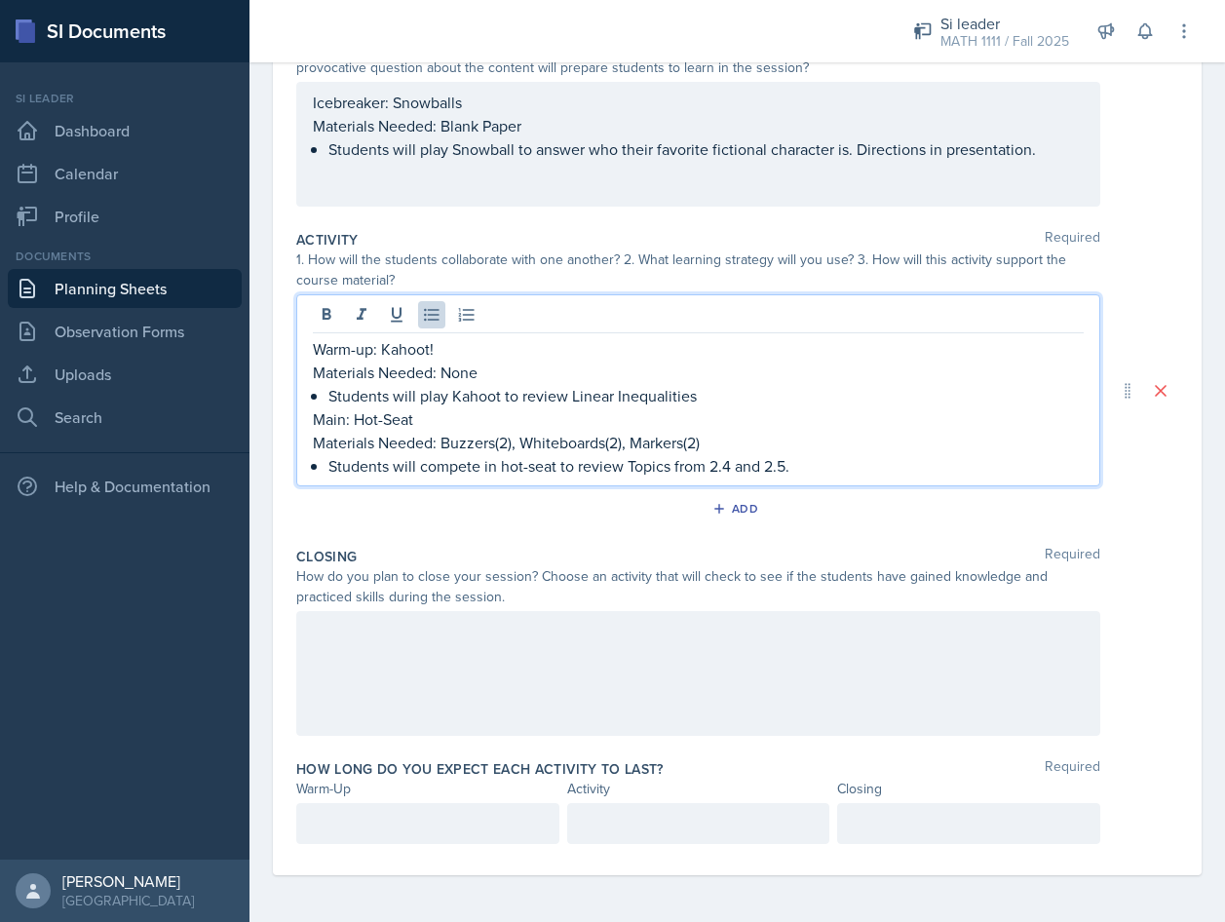
click at [727, 670] on div at bounding box center [698, 673] width 804 height 125
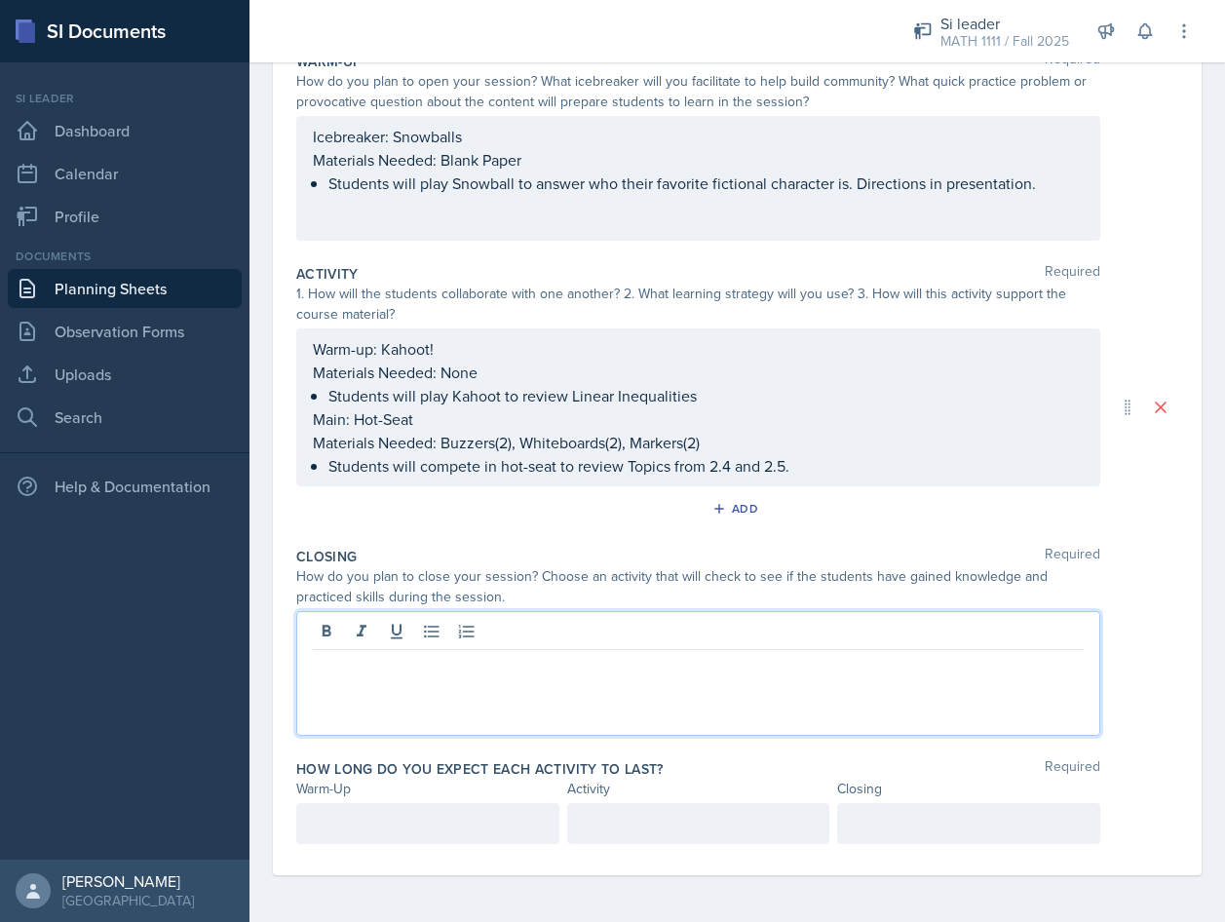
scroll to position [213, 0]
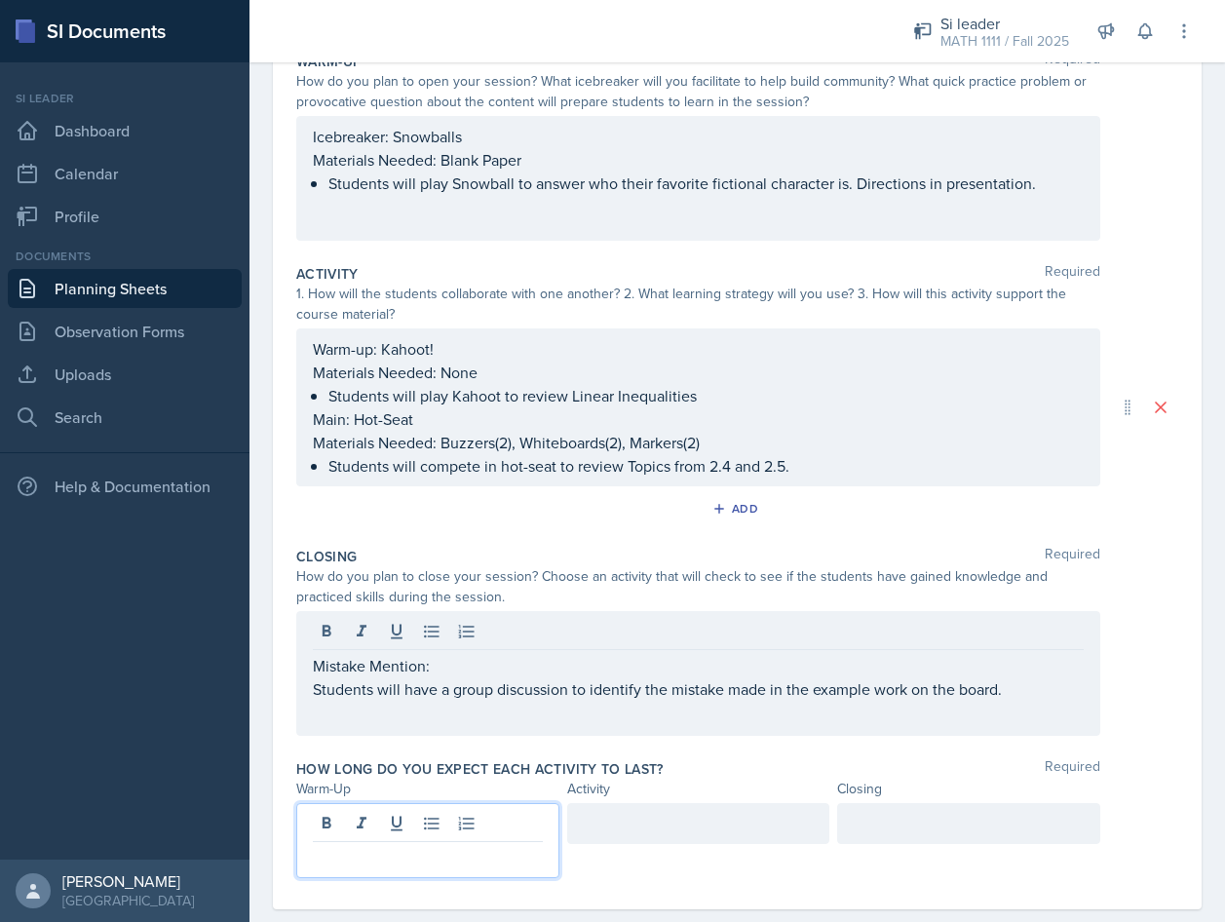
click at [383, 846] on p at bounding box center [428, 857] width 230 height 23
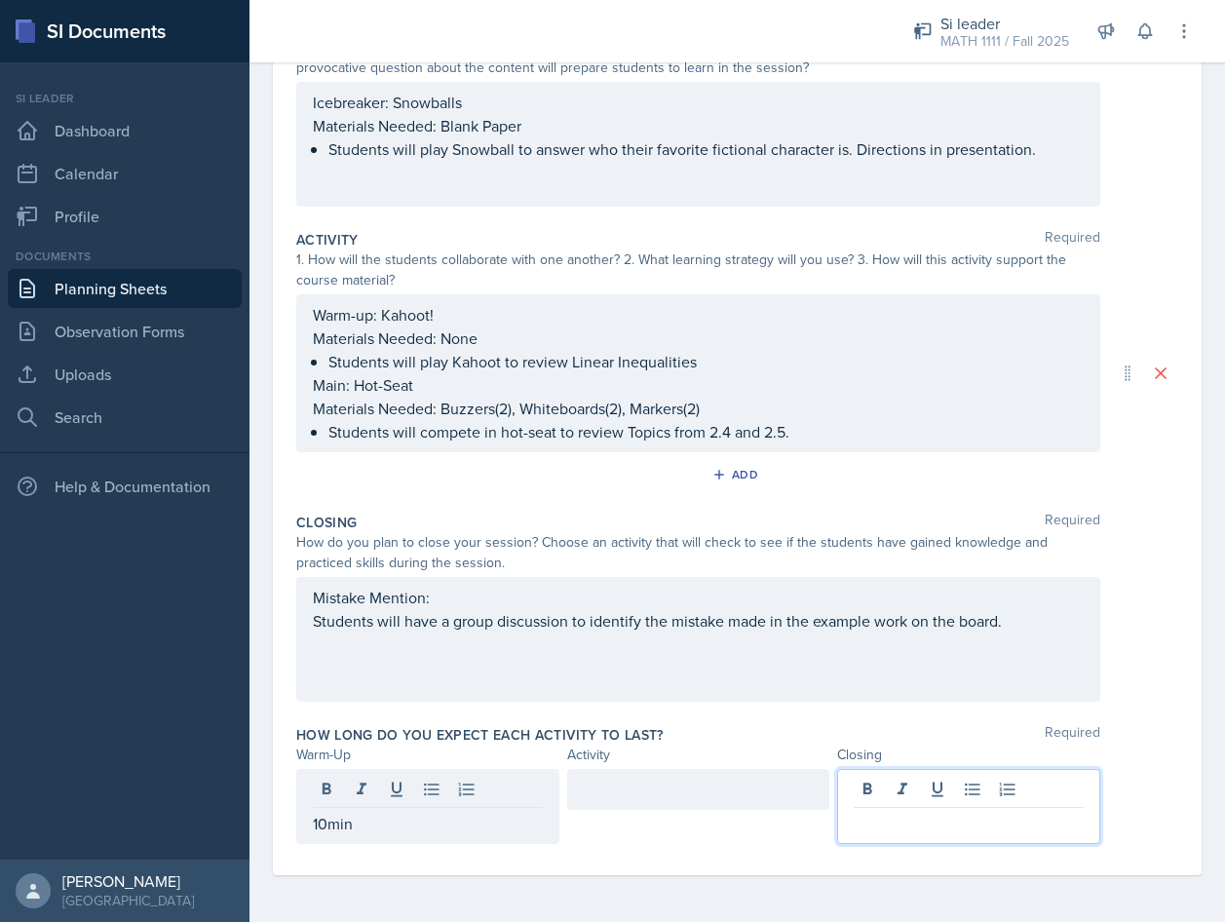
click at [890, 791] on div at bounding box center [968, 806] width 263 height 75
click at [709, 778] on div at bounding box center [698, 789] width 263 height 41
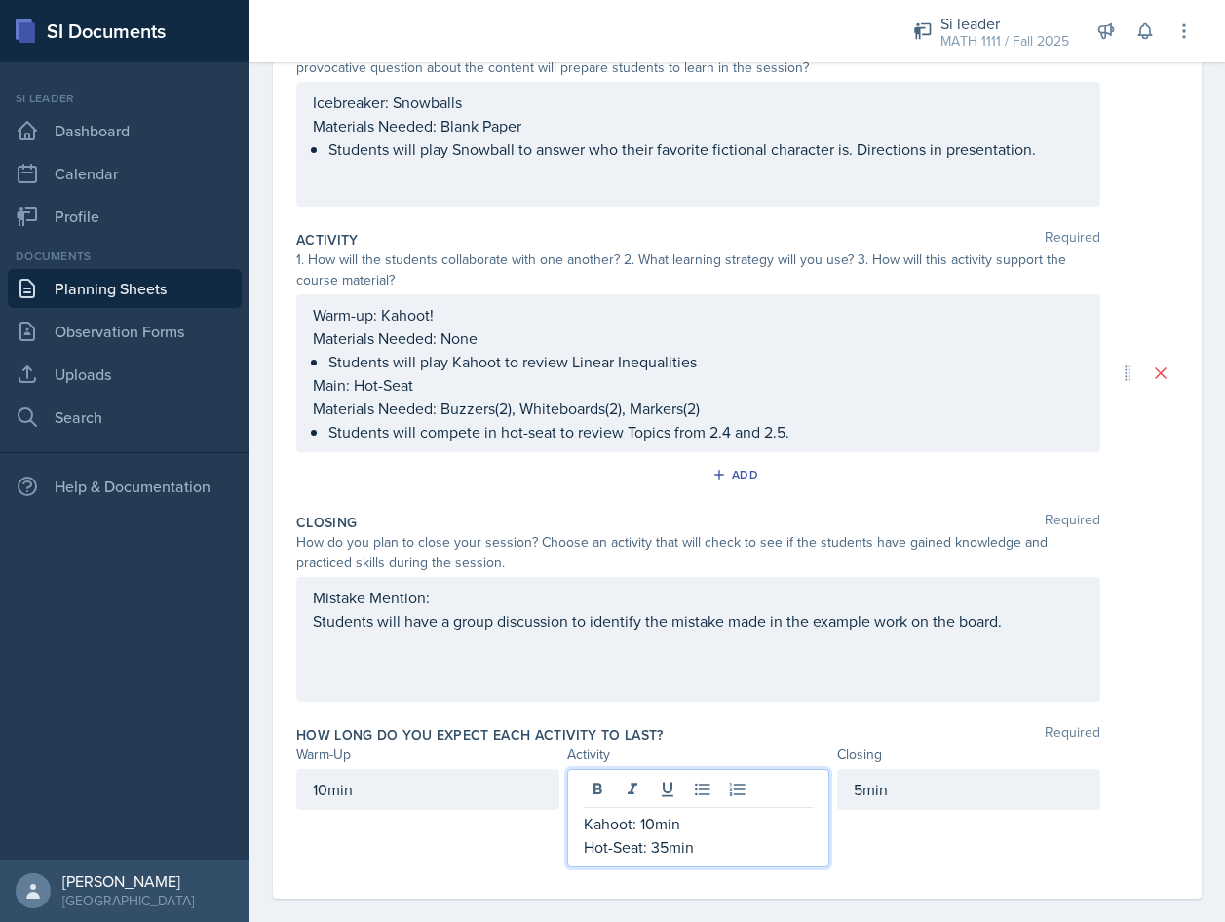
click at [986, 848] on div "5min" at bounding box center [968, 818] width 263 height 98
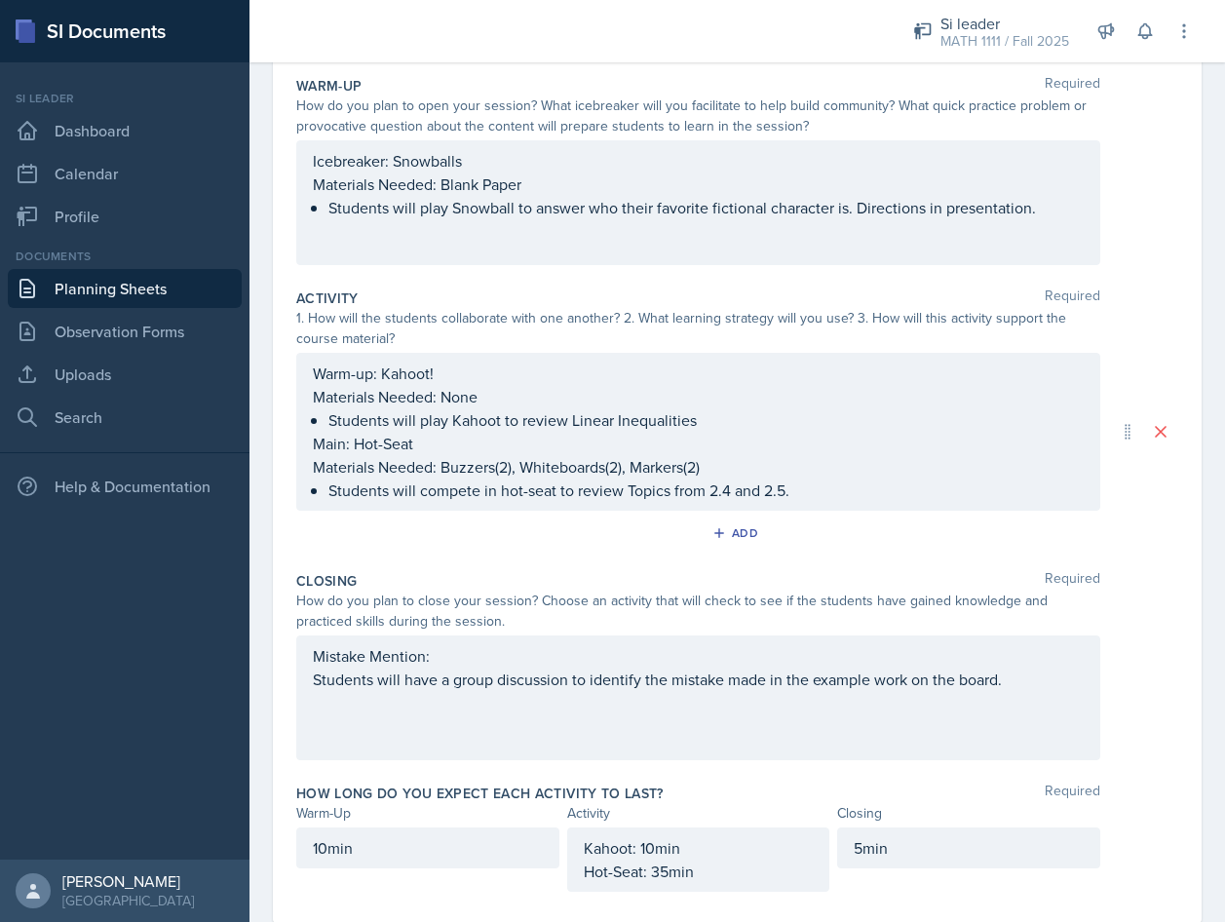
scroll to position [195, 0]
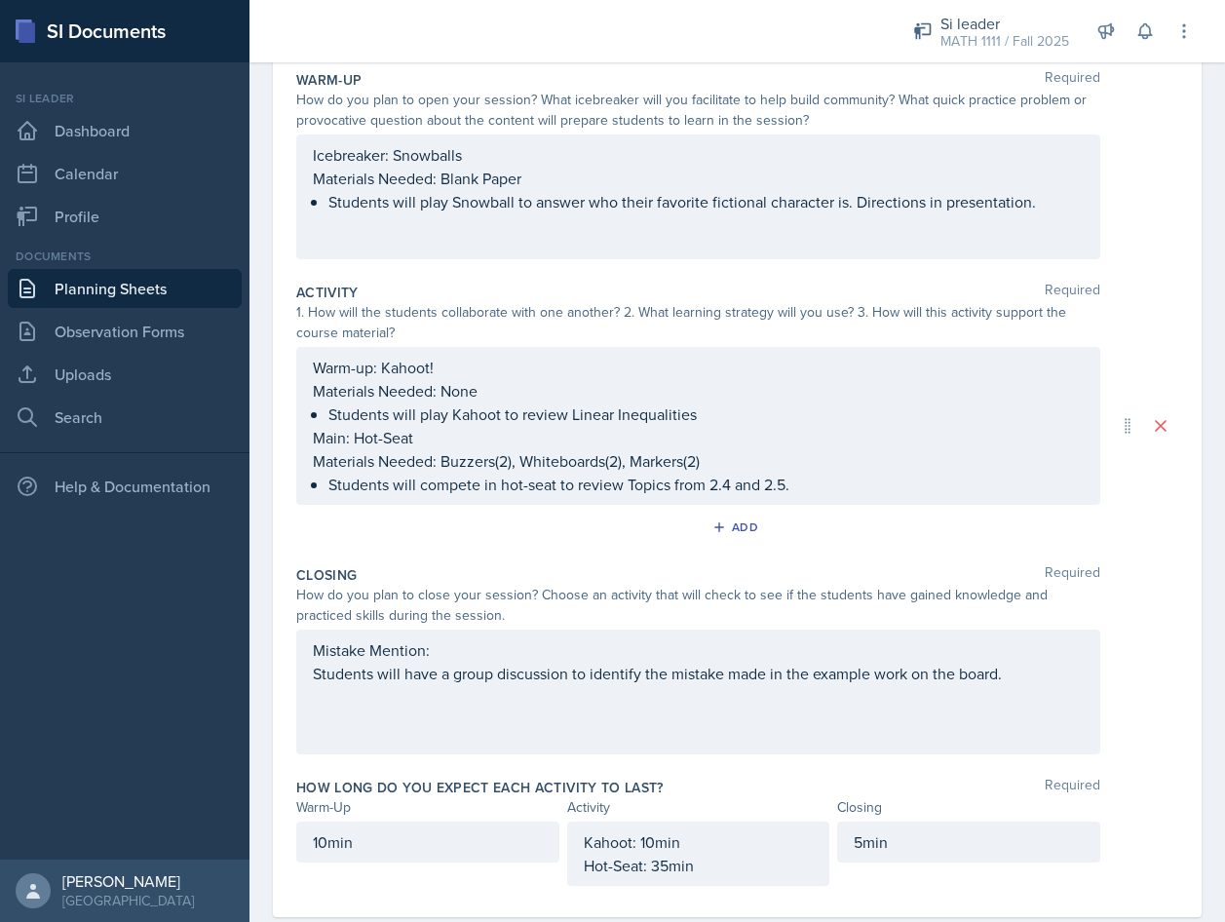
click at [310, 676] on div "Mistake Mention: Students will have a group discussion to identify the mistake …" at bounding box center [698, 692] width 804 height 125
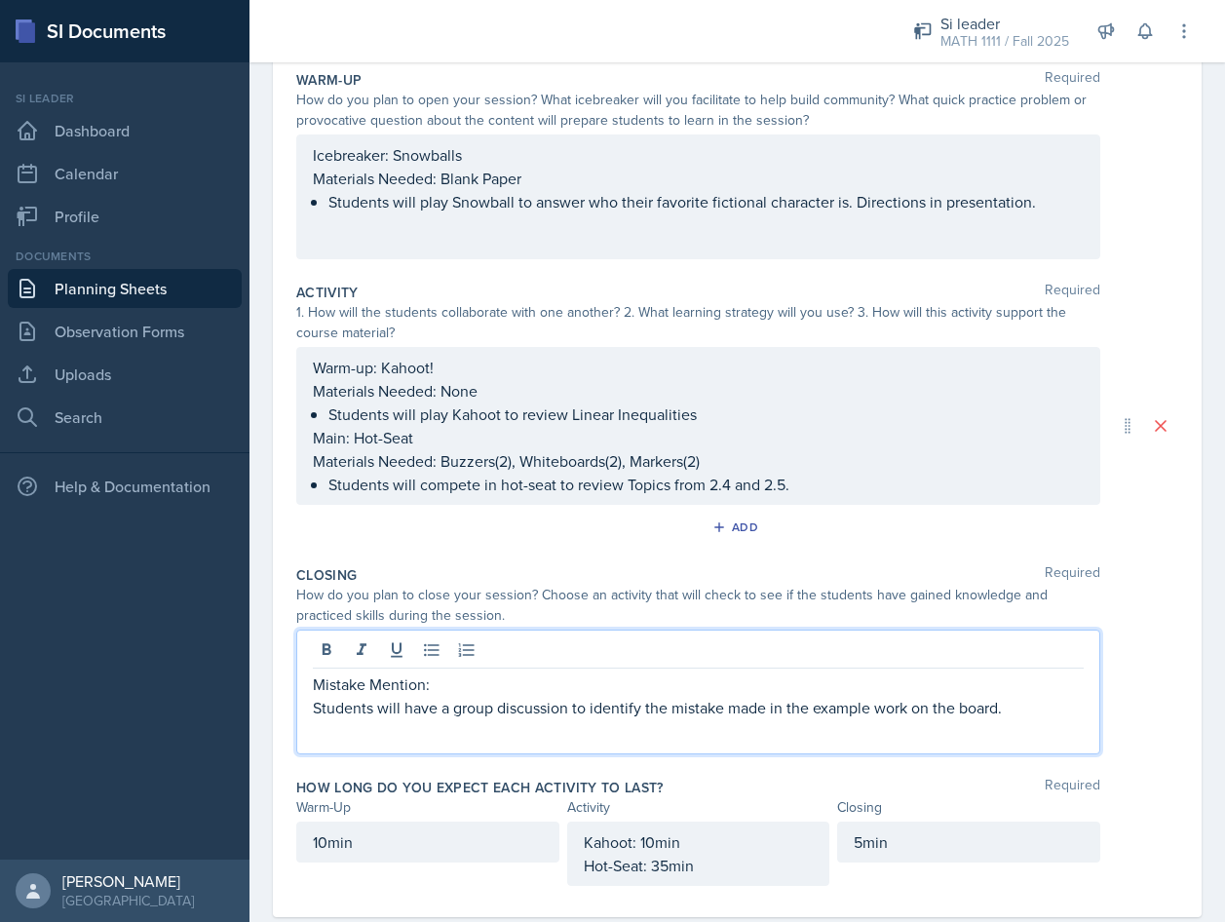
scroll to position [229, 0]
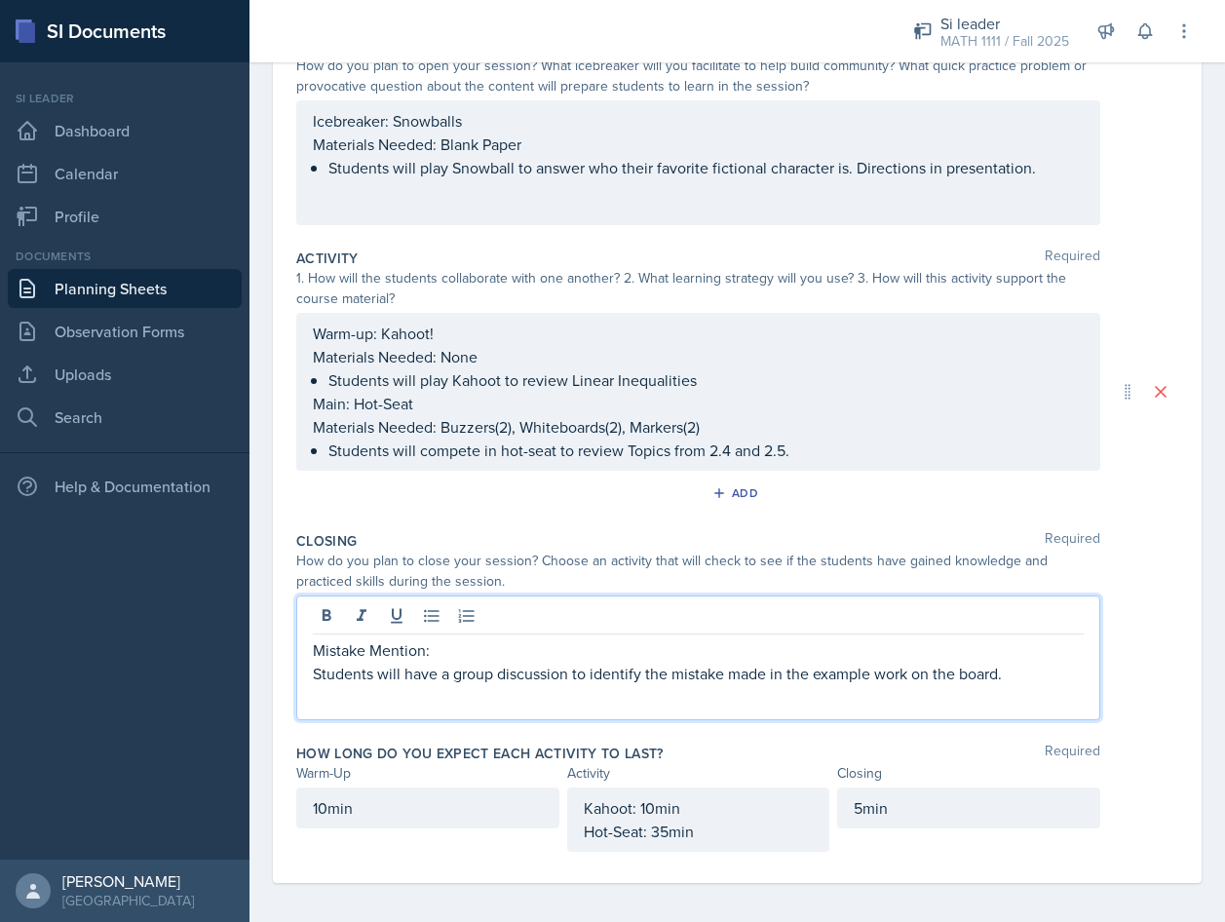
click at [481, 655] on p "Mistake Mention:" at bounding box center [698, 649] width 771 height 23
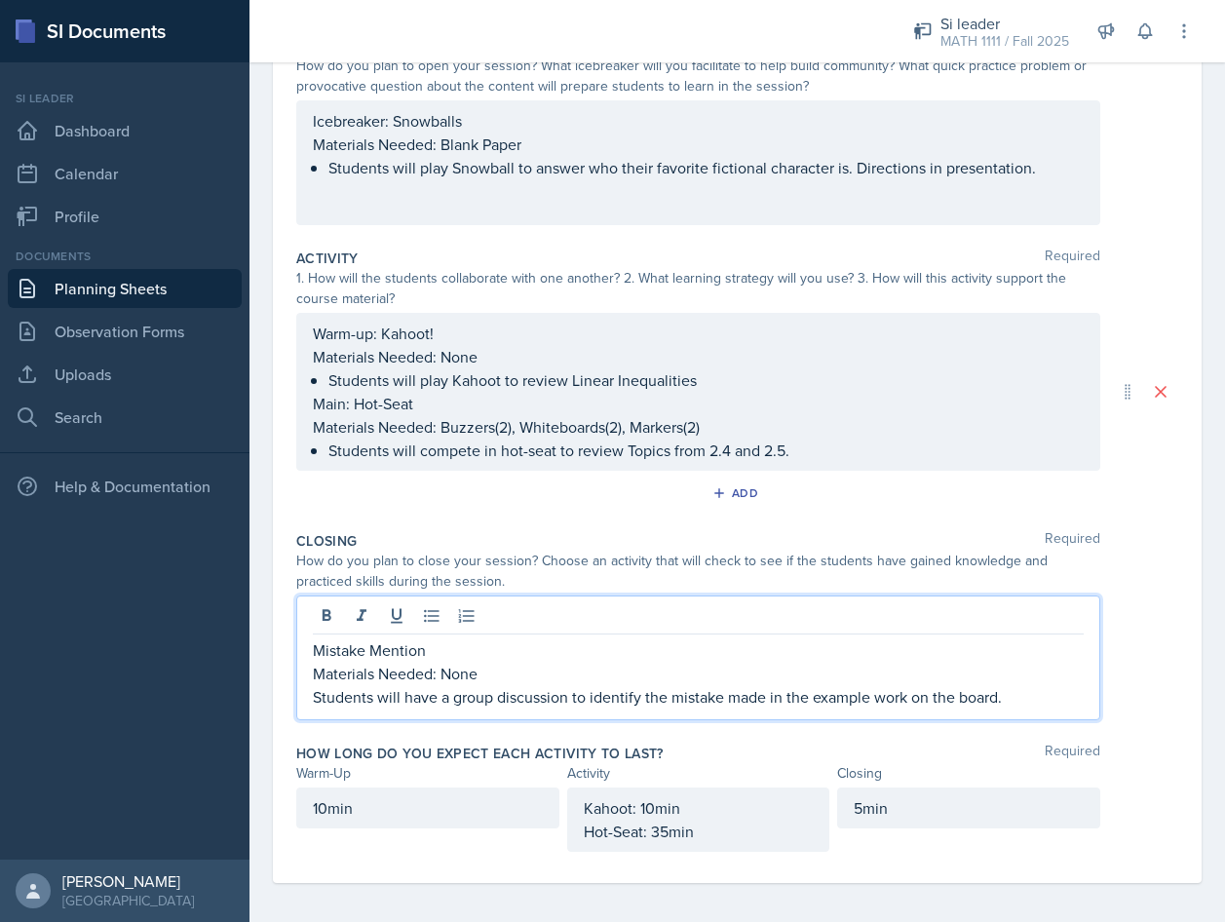
click at [317, 701] on p "Students will have a group discussion to identify the mistake made in the examp…" at bounding box center [698, 696] width 771 height 23
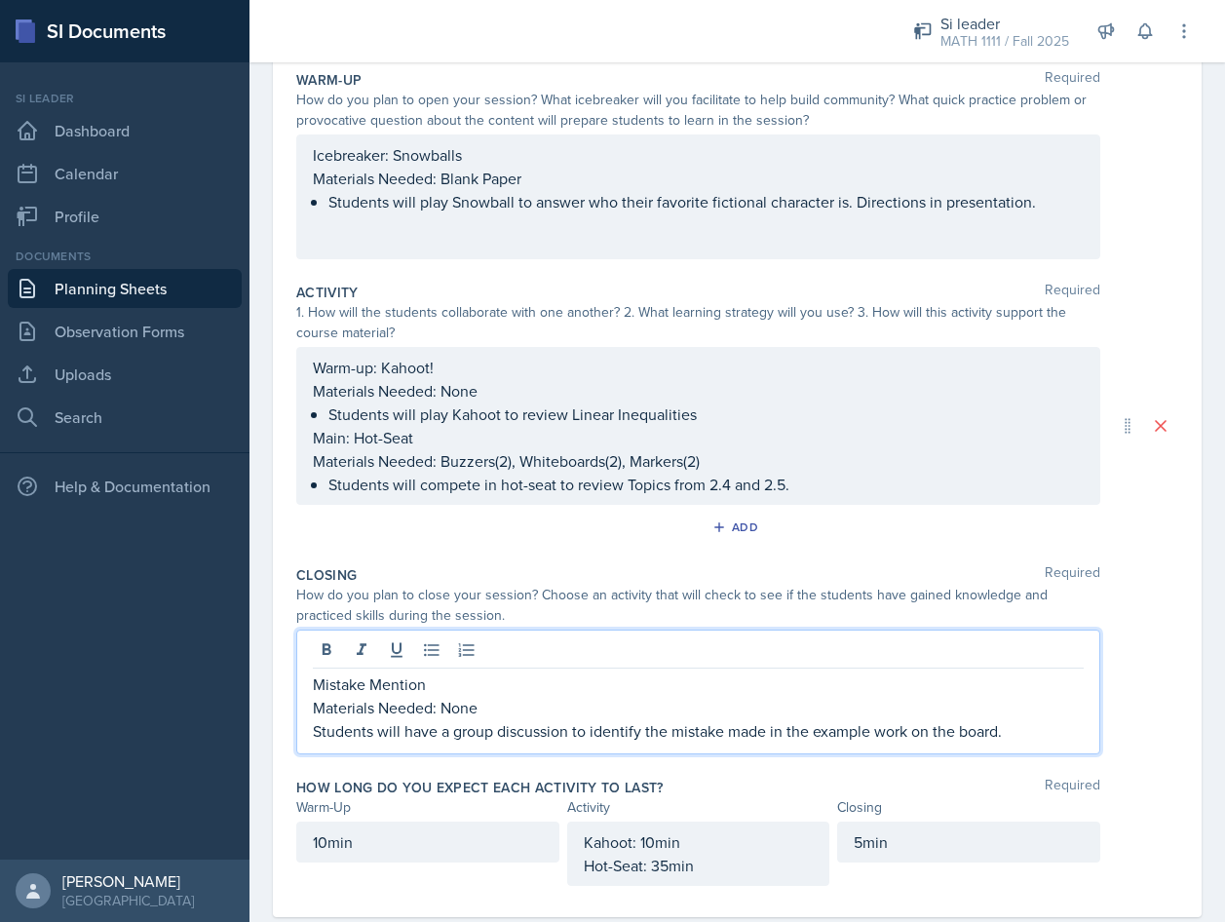
scroll to position [237, 0]
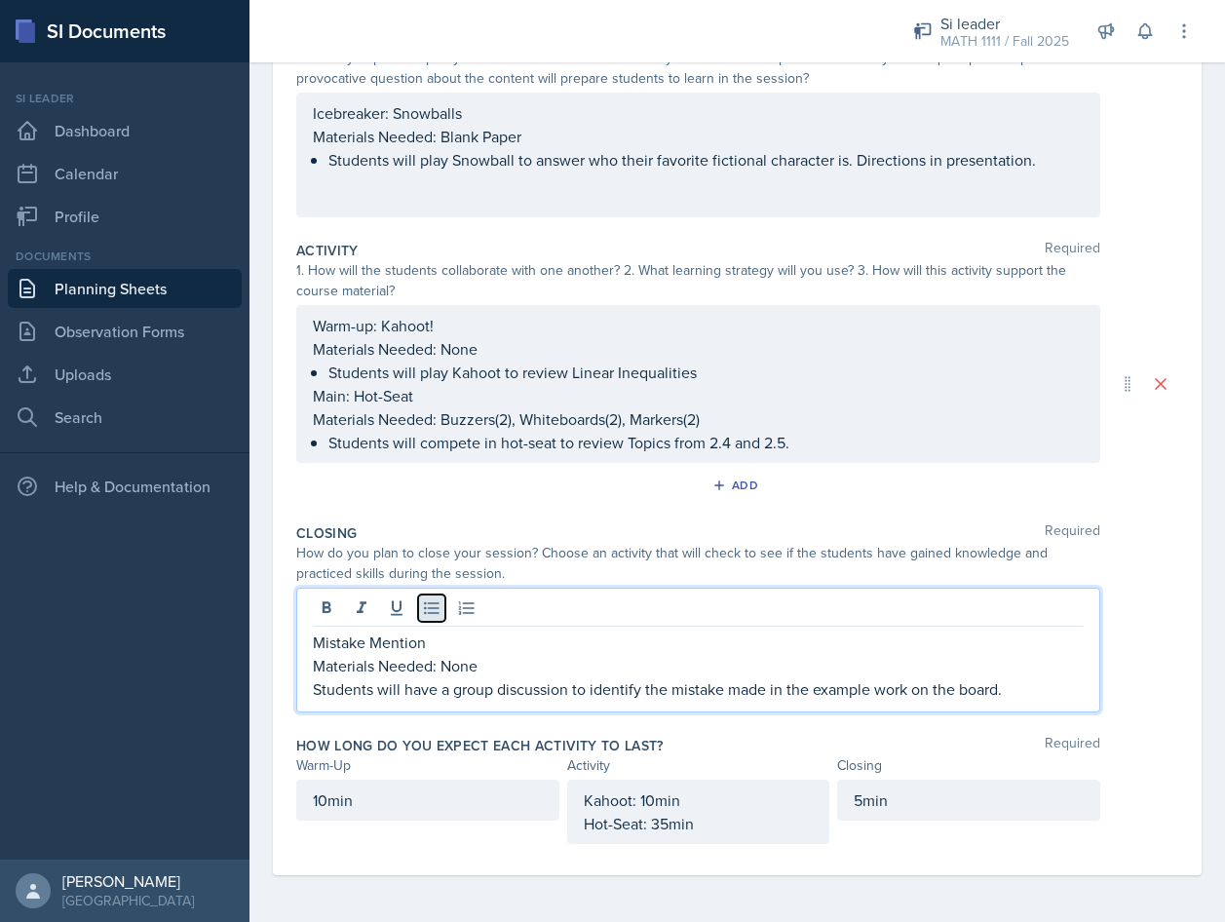
click at [440, 610] on icon at bounding box center [431, 607] width 19 height 19
click at [1031, 681] on p "Students will have a group discussion to identify the mistake made in the examp…" at bounding box center [705, 688] width 755 height 23
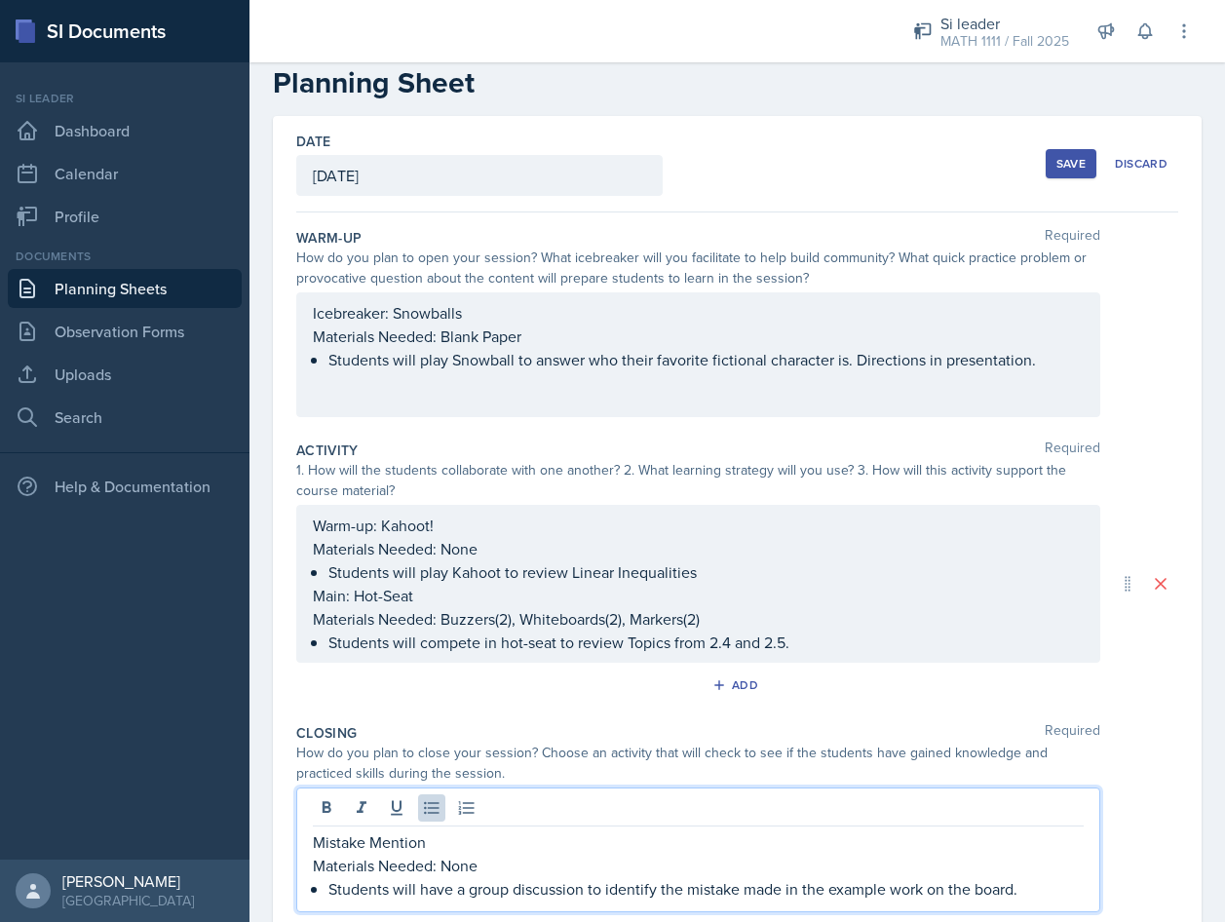
scroll to position [0, 0]
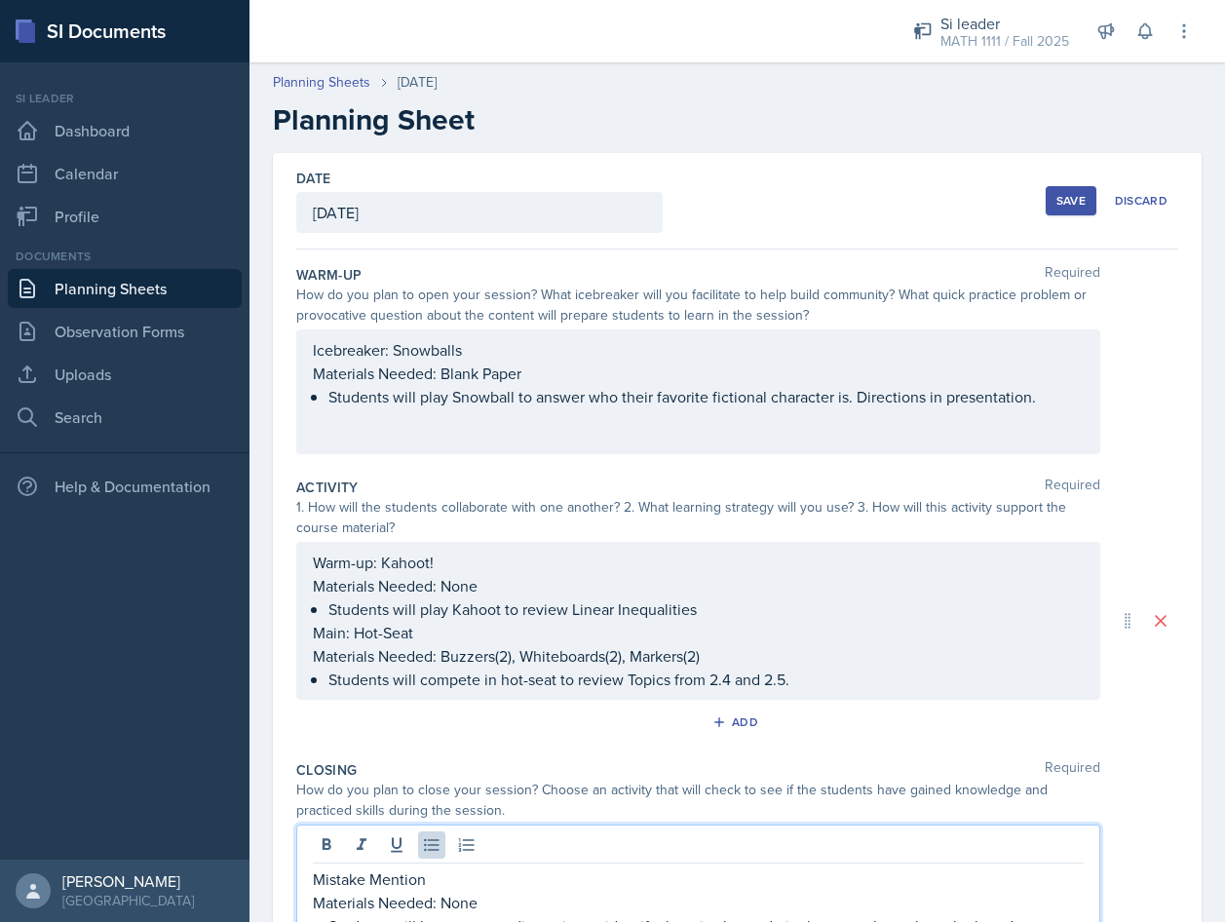
click at [1057, 208] on div "Save" at bounding box center [1071, 201] width 29 height 16
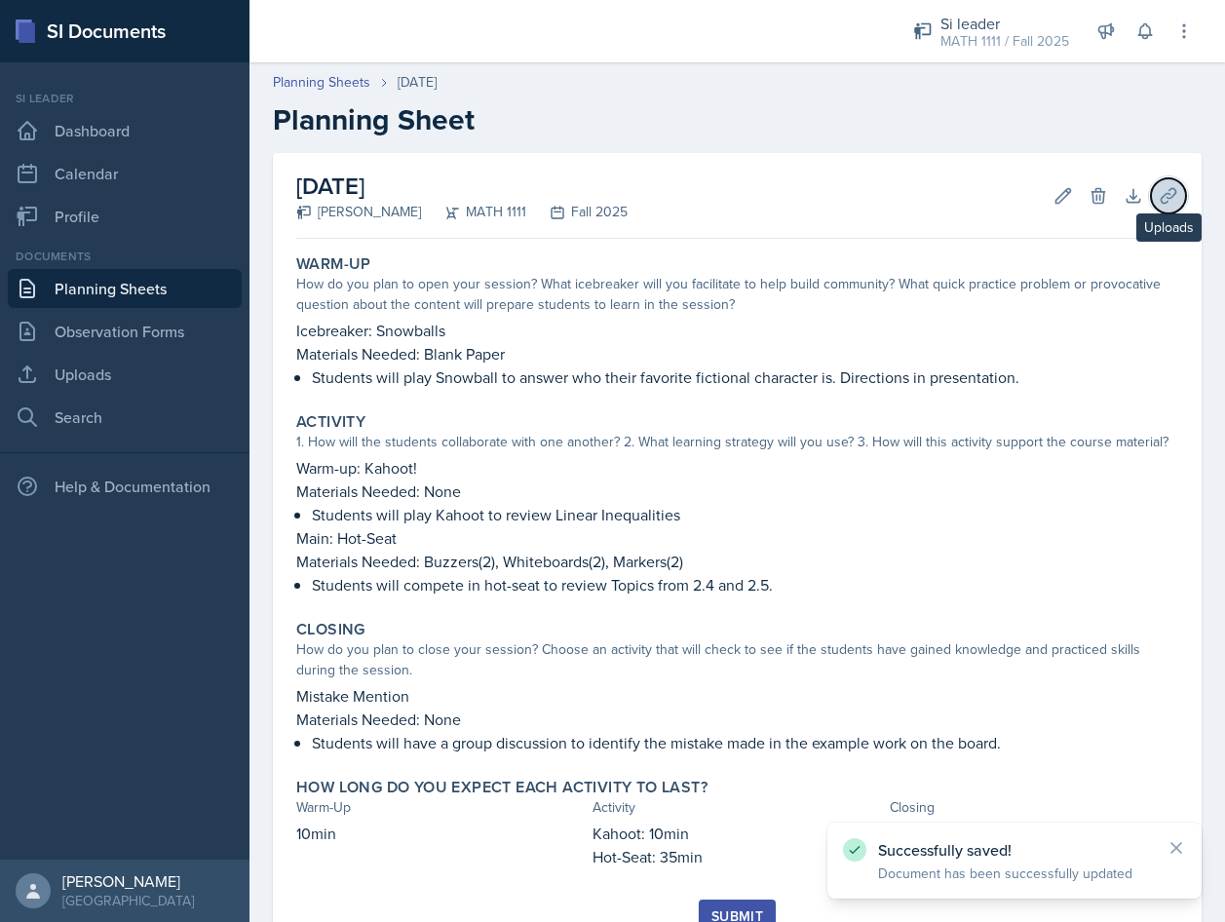
click at [1159, 189] on icon at bounding box center [1168, 195] width 19 height 19
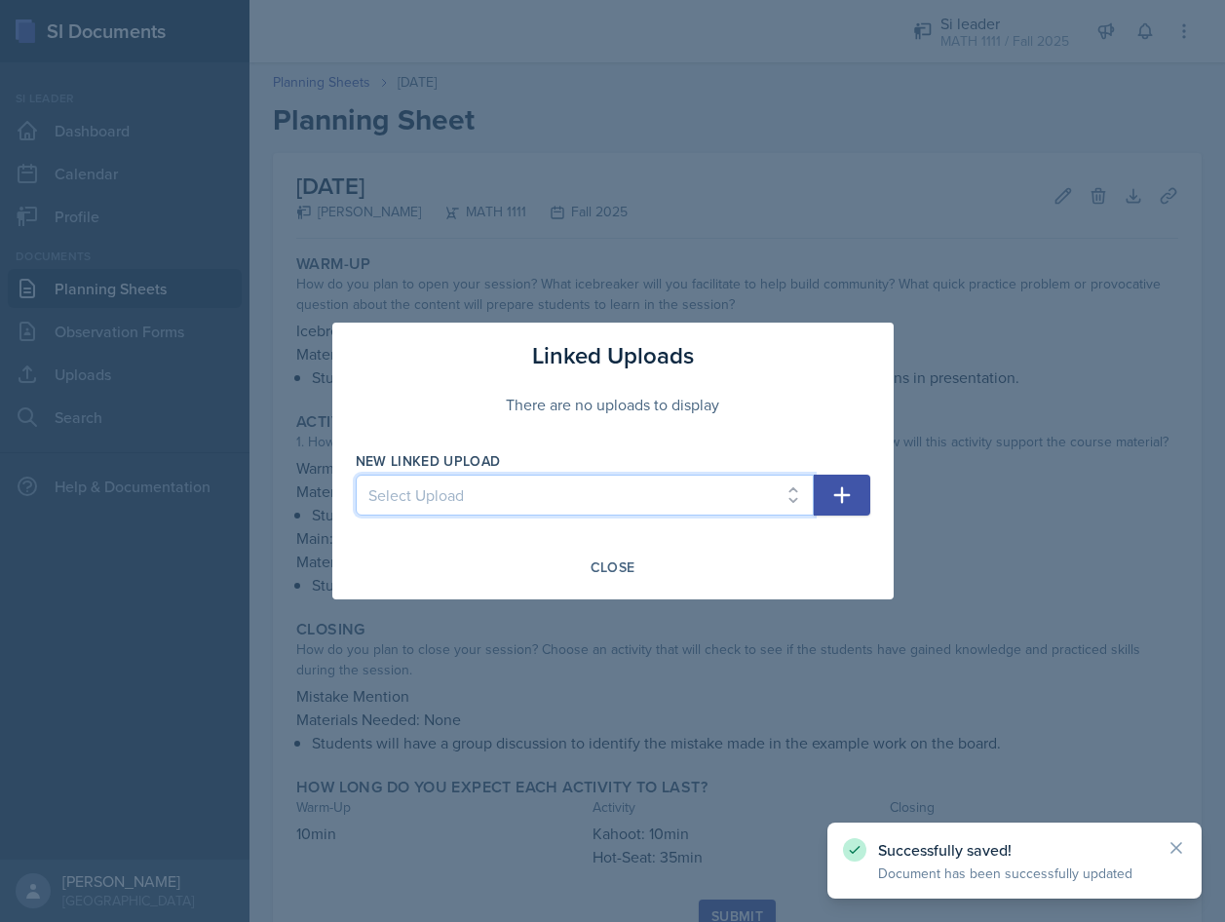
click at [604, 495] on select "Select Upload Mock Session Plan 8/26 Canva PDF" at bounding box center [585, 495] width 458 height 41
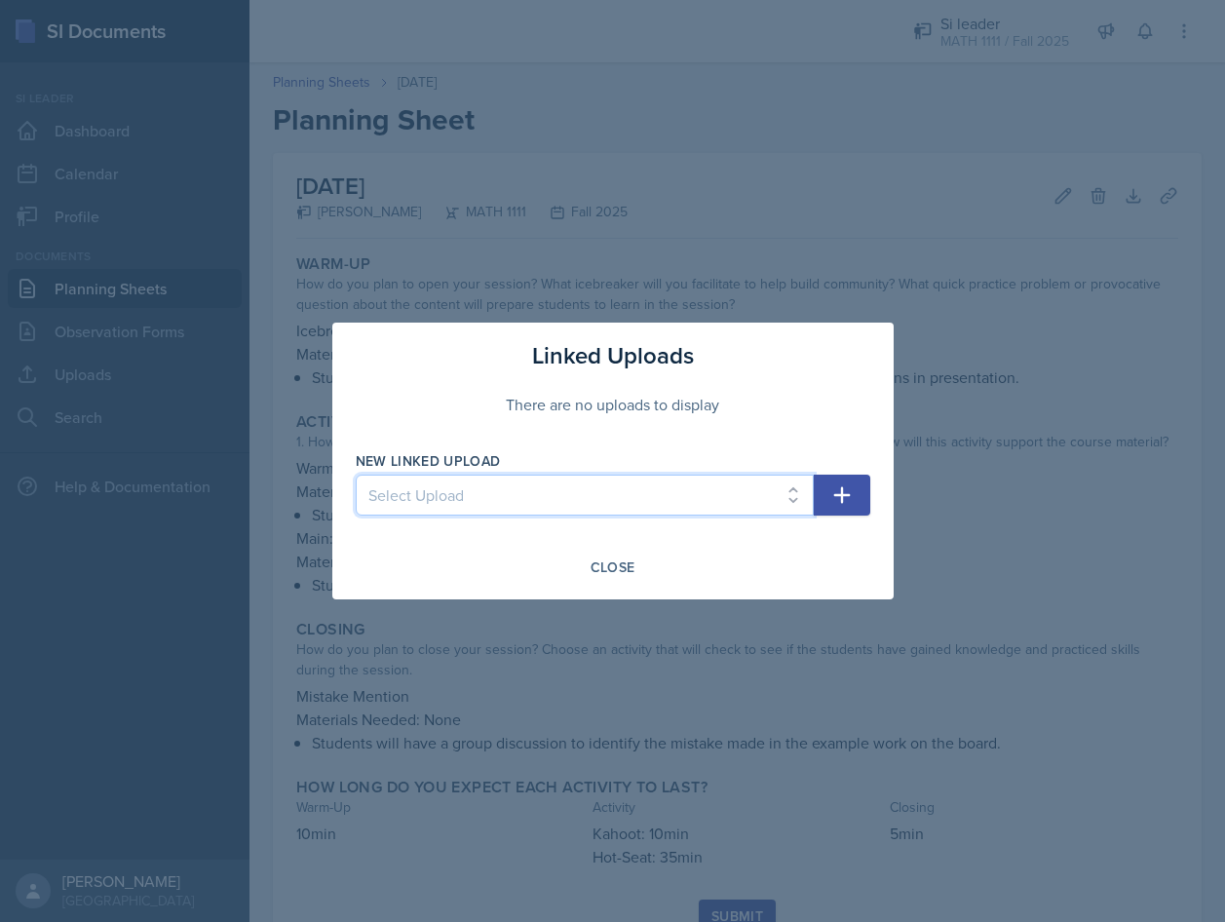
select select "345563d1-4419-462d-915f-a61a111b927b"
click at [356, 475] on select "Select Upload Mock Session Plan 8/26 Canva PDF" at bounding box center [585, 495] width 458 height 41
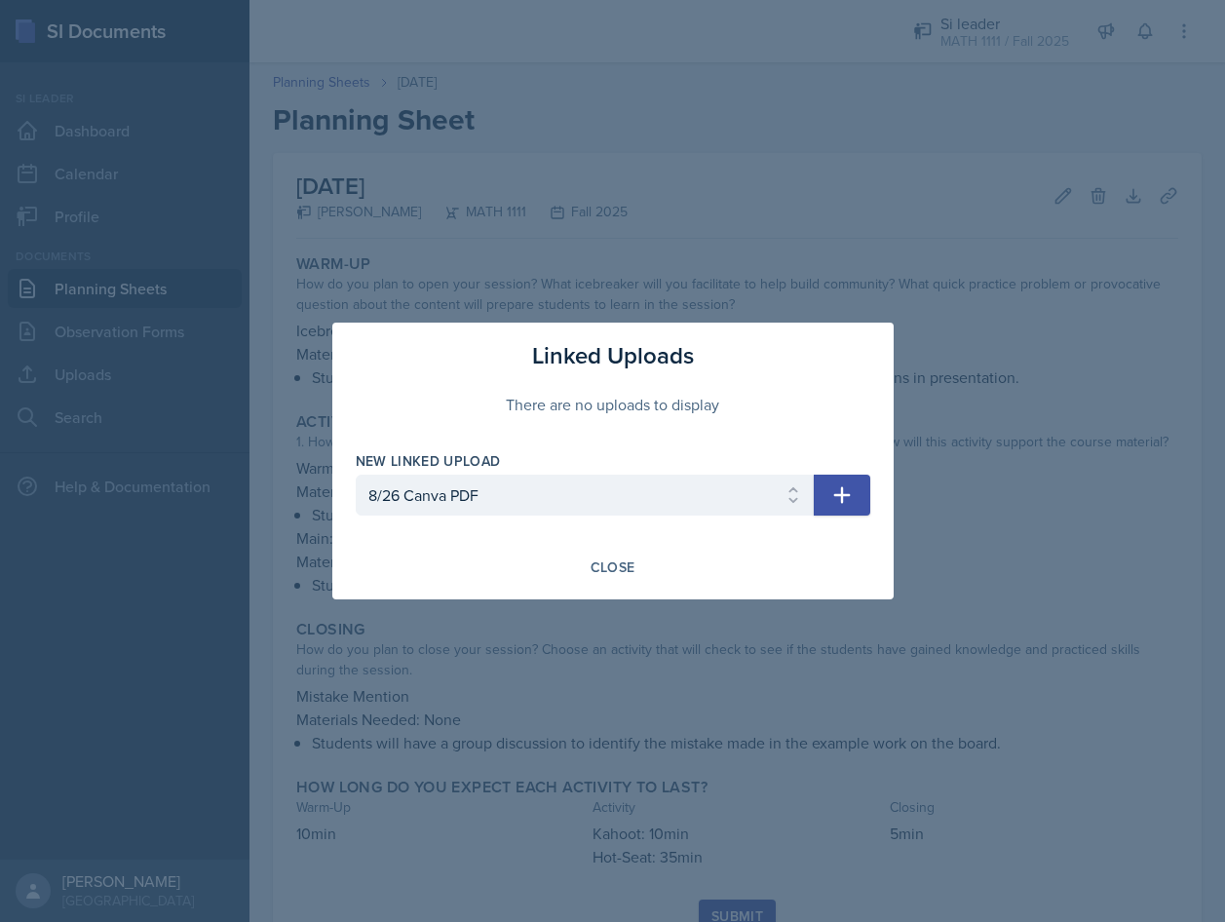
click at [832, 487] on icon "button" at bounding box center [841, 494] width 23 height 23
select select
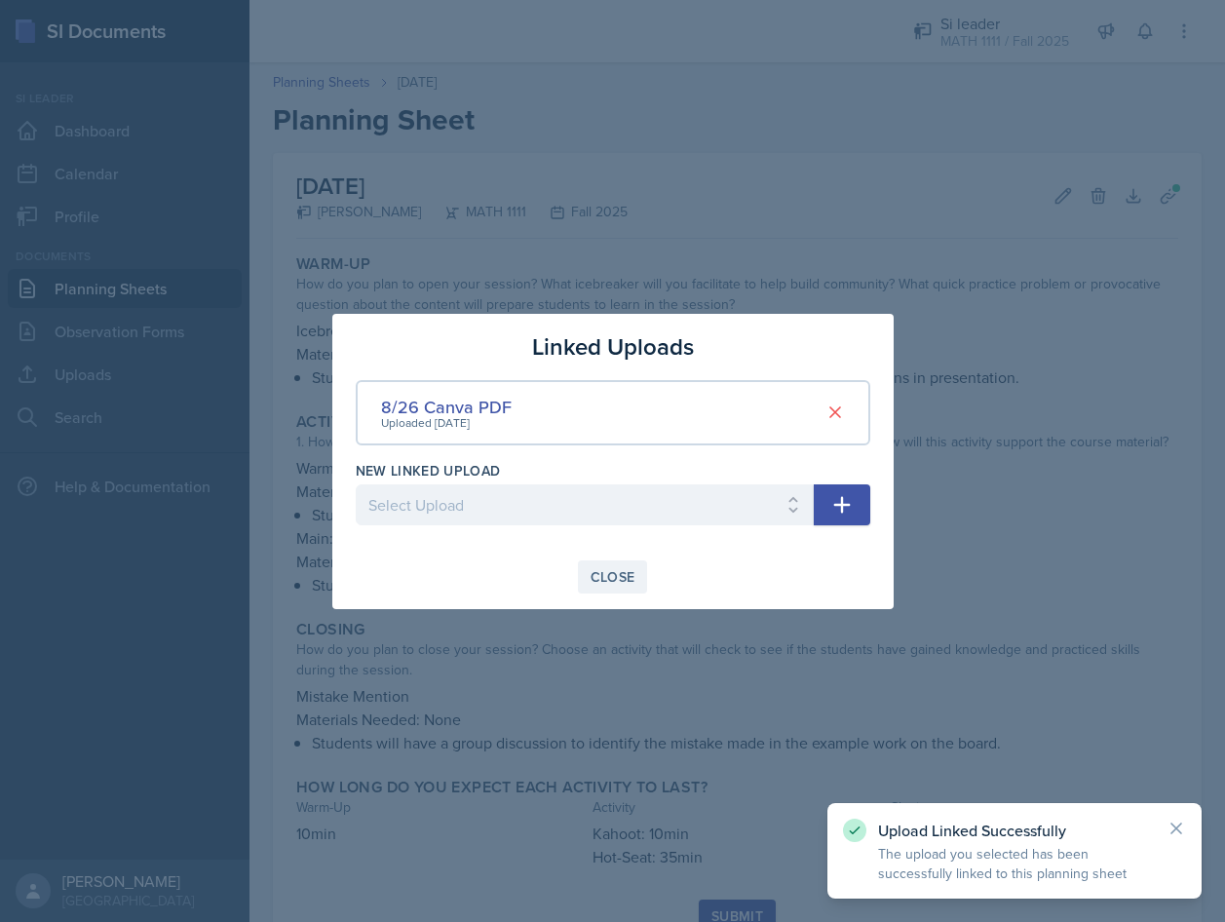
click at [630, 577] on div "Close" at bounding box center [613, 577] width 45 height 16
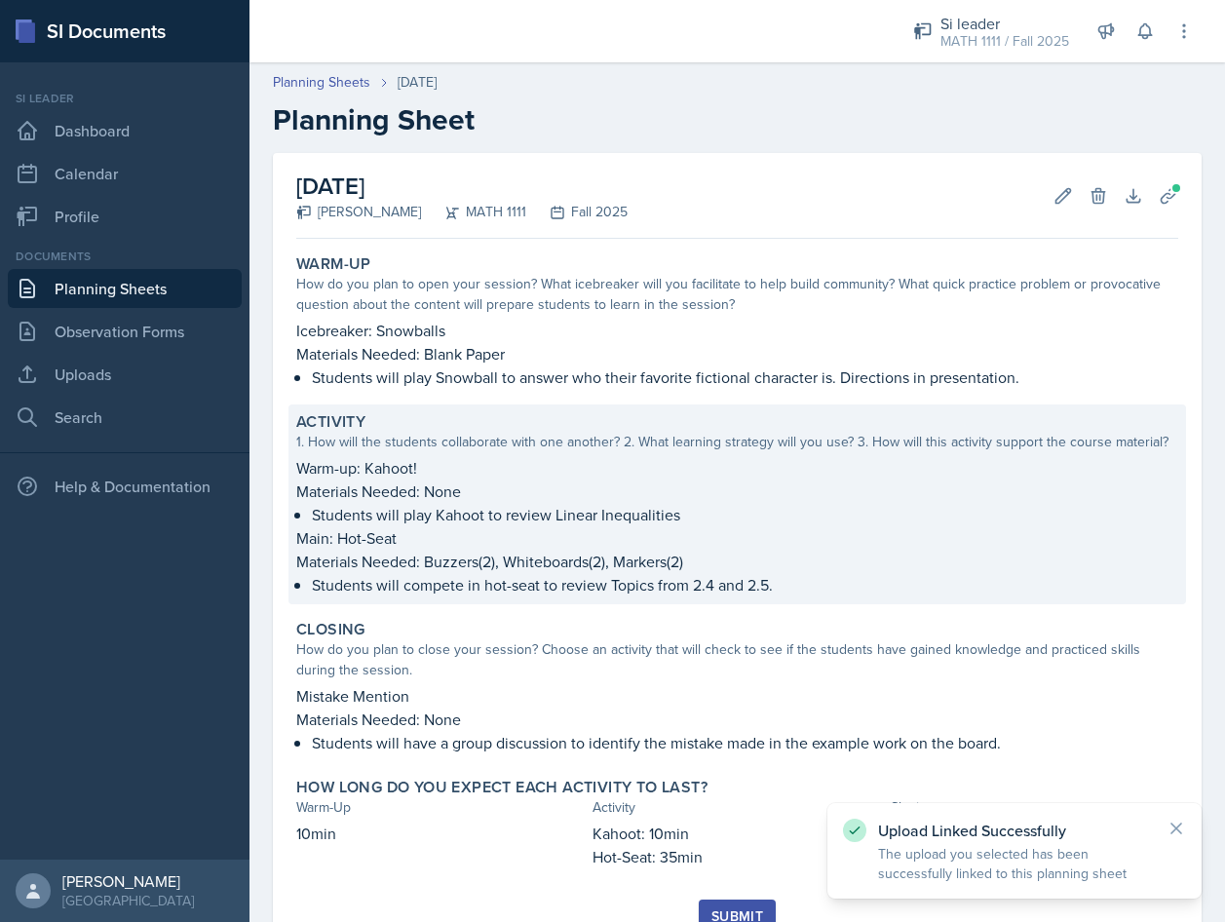
scroll to position [81, 0]
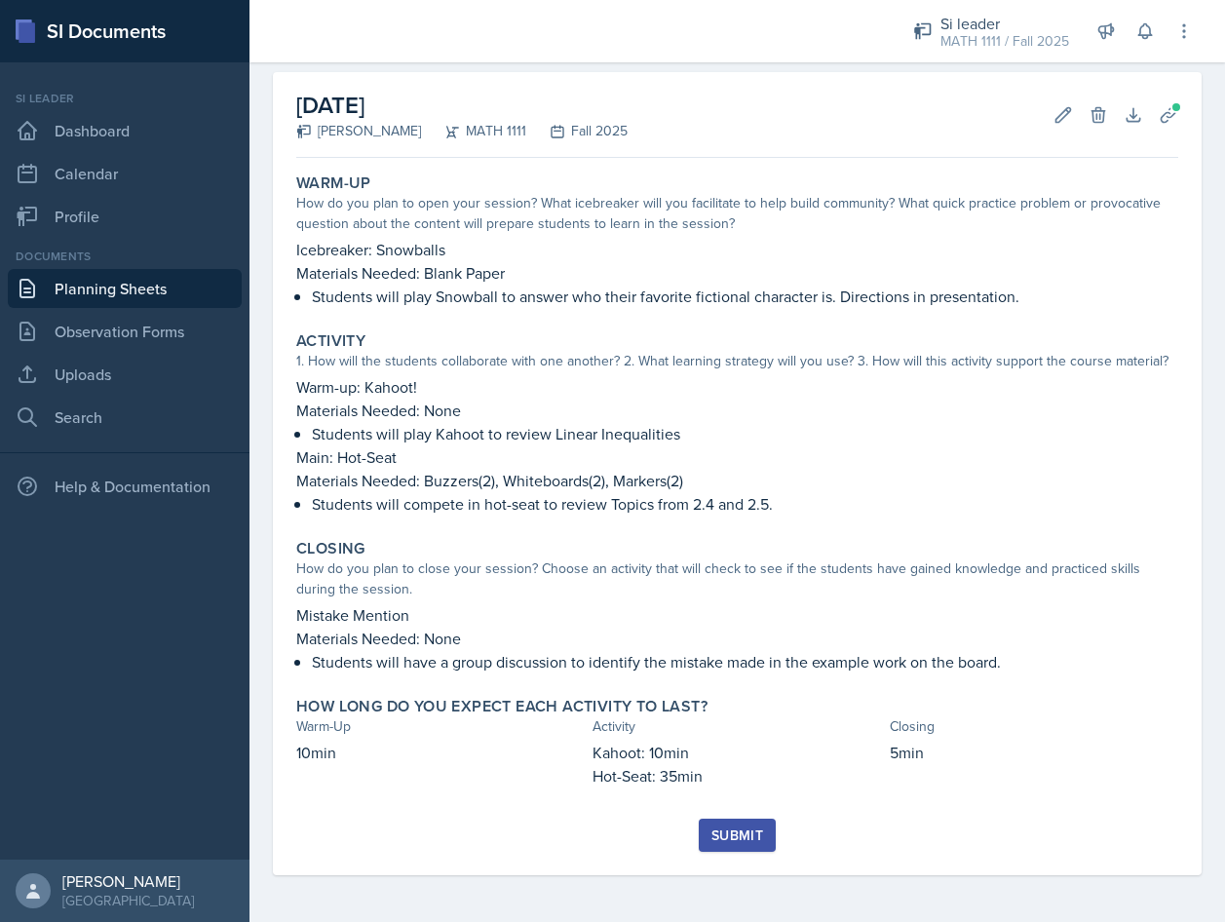
click at [734, 841] on div "Submit" at bounding box center [738, 836] width 52 height 16
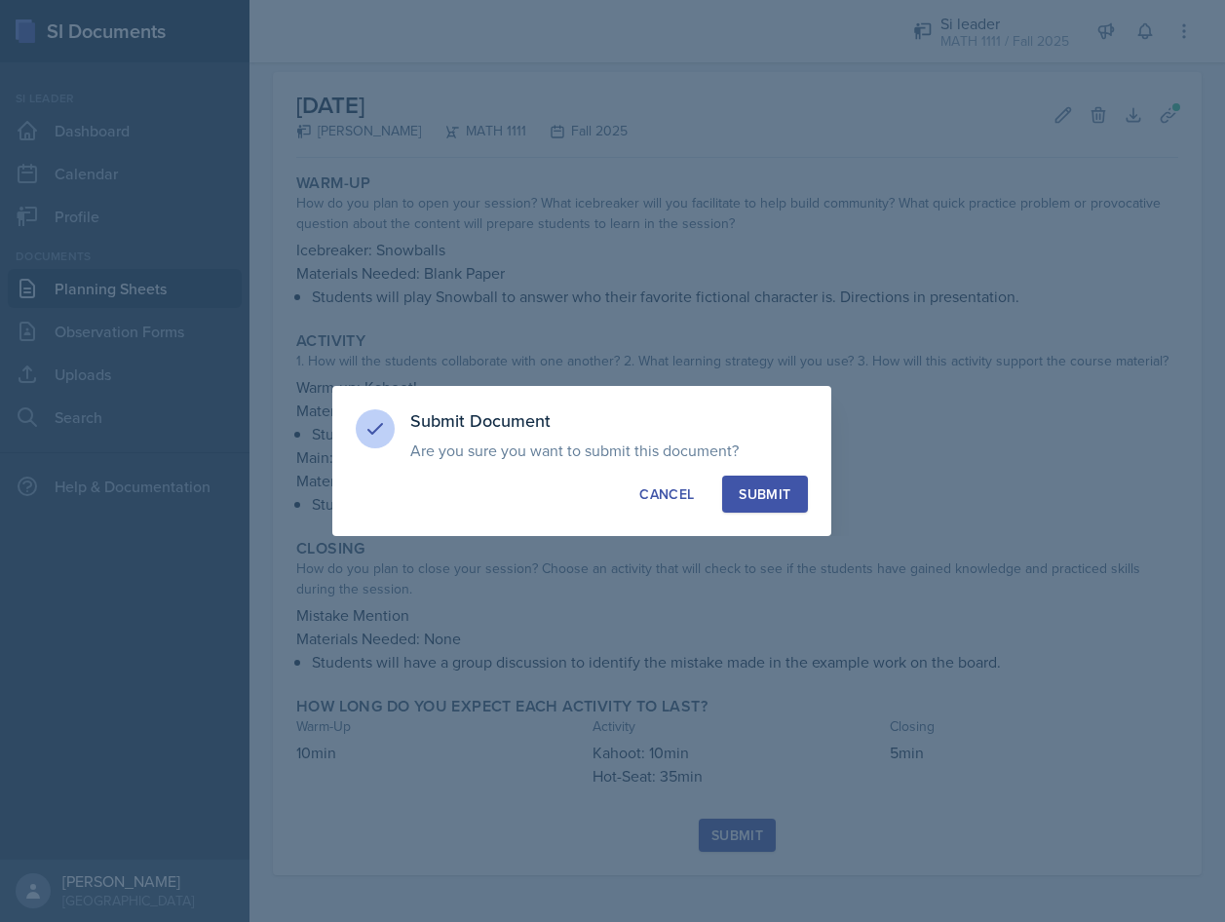
click at [760, 495] on div "Submit" at bounding box center [765, 493] width 52 height 19
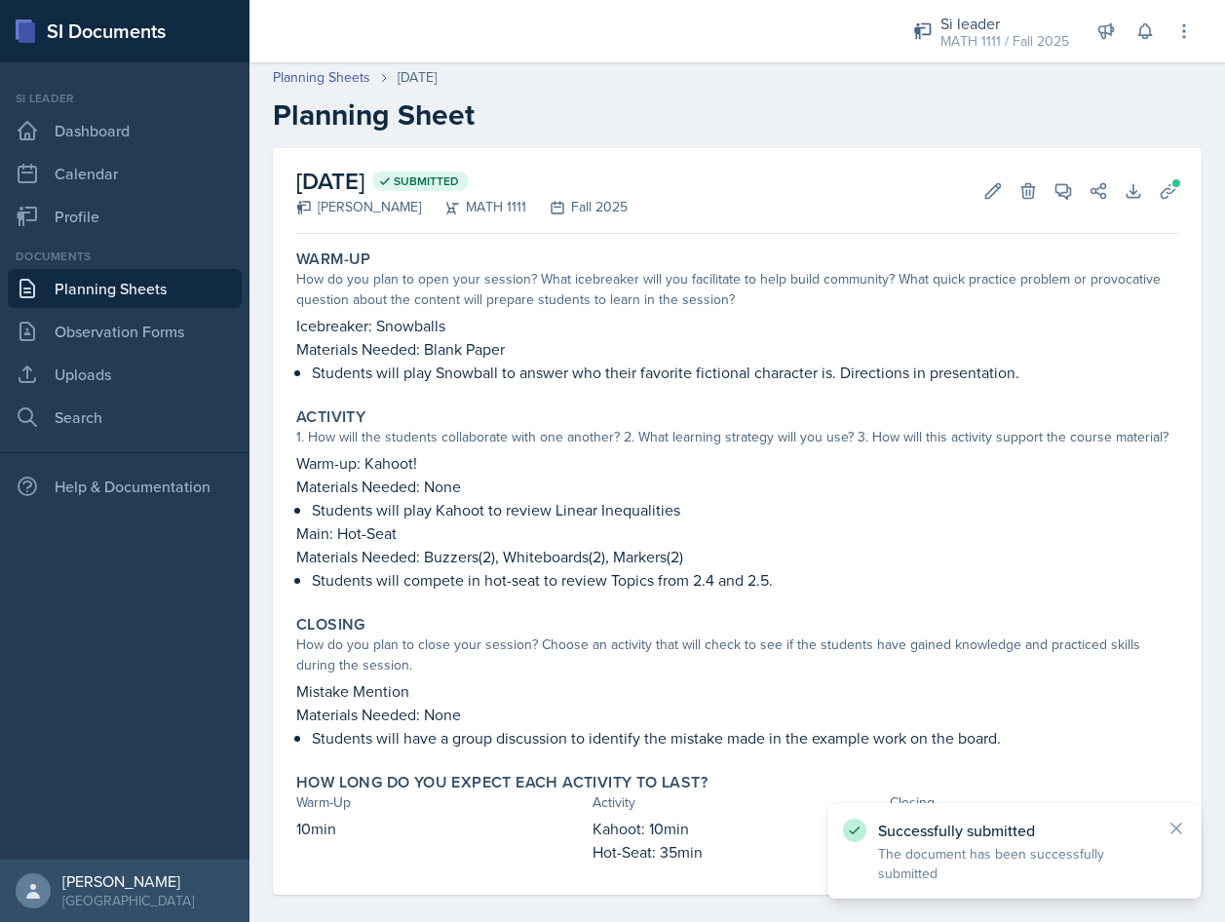
scroll to position [0, 0]
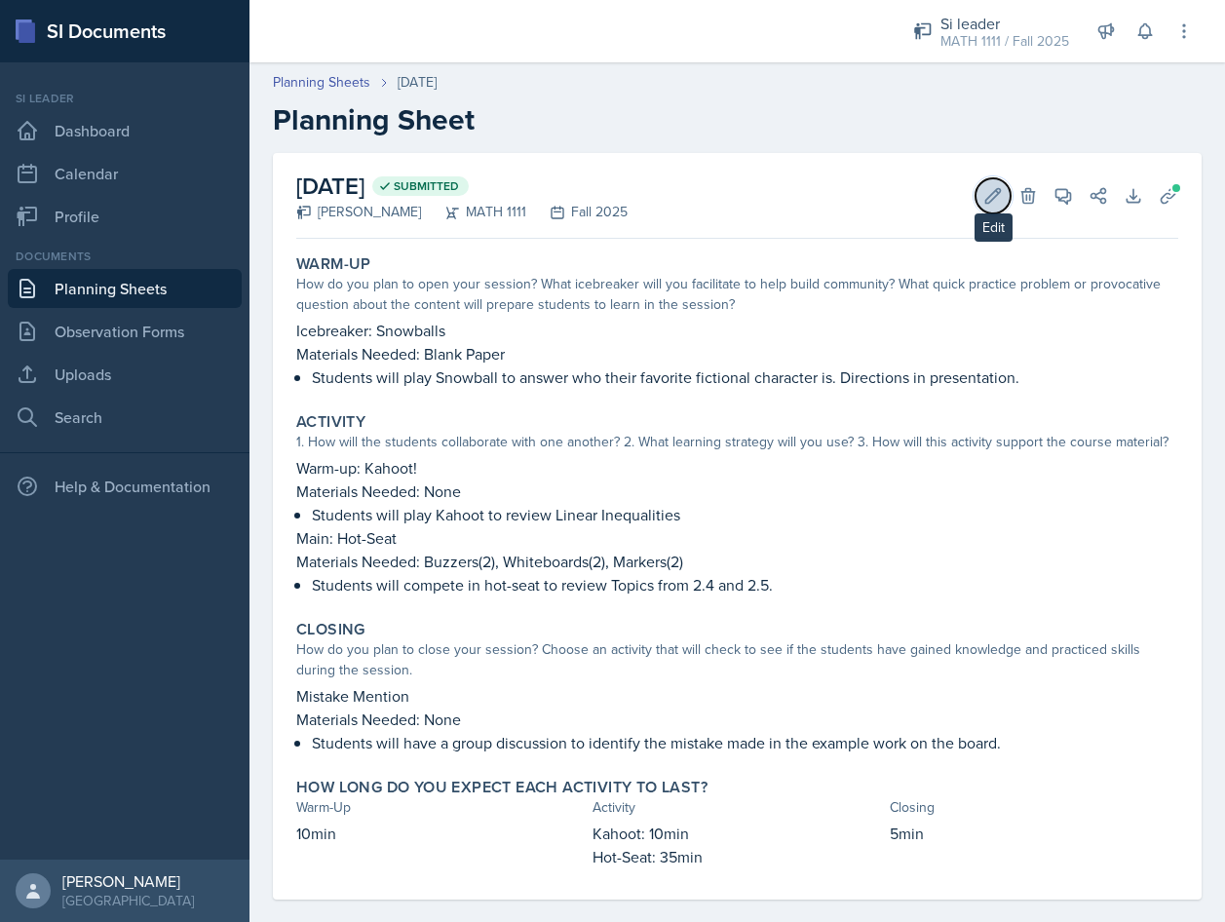
click at [983, 198] on icon at bounding box center [992, 195] width 19 height 19
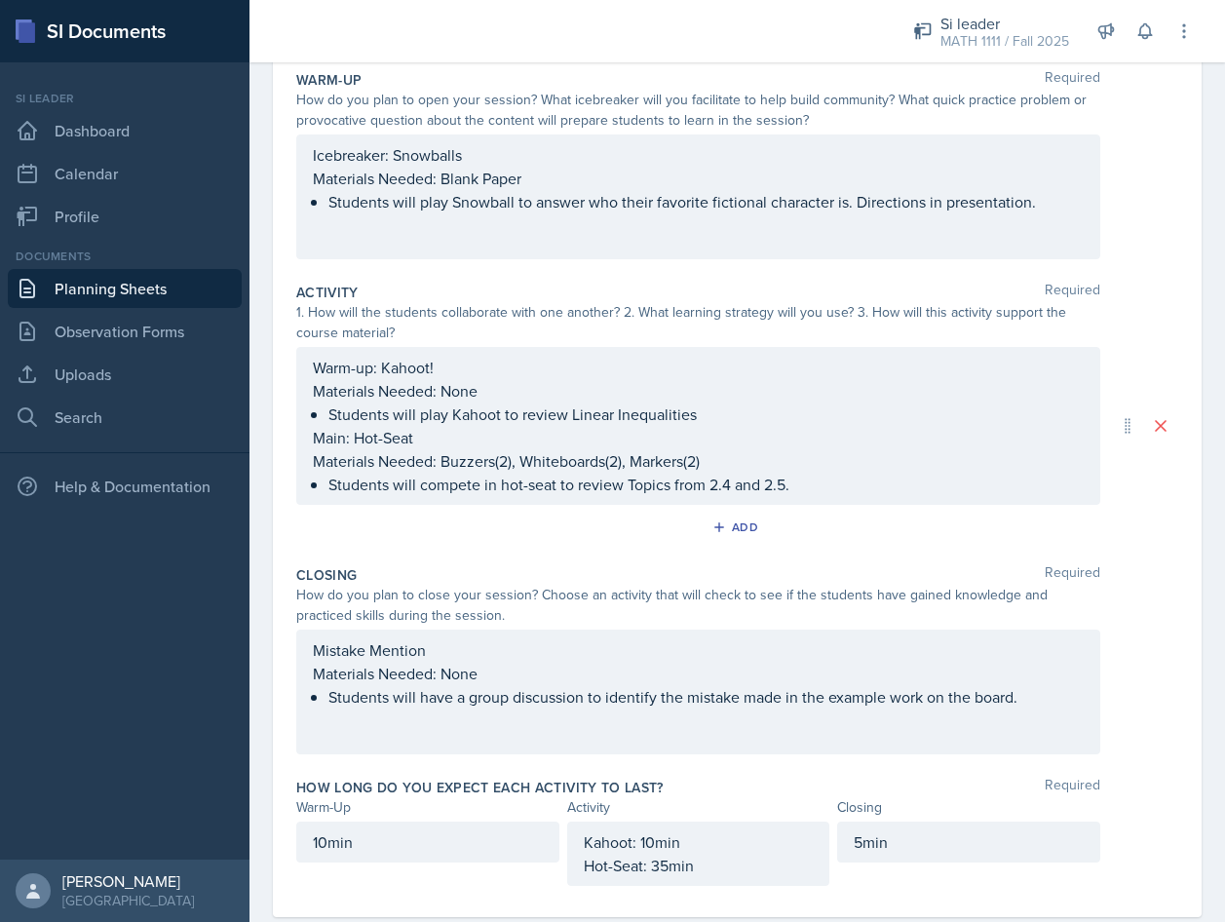
scroll to position [229, 0]
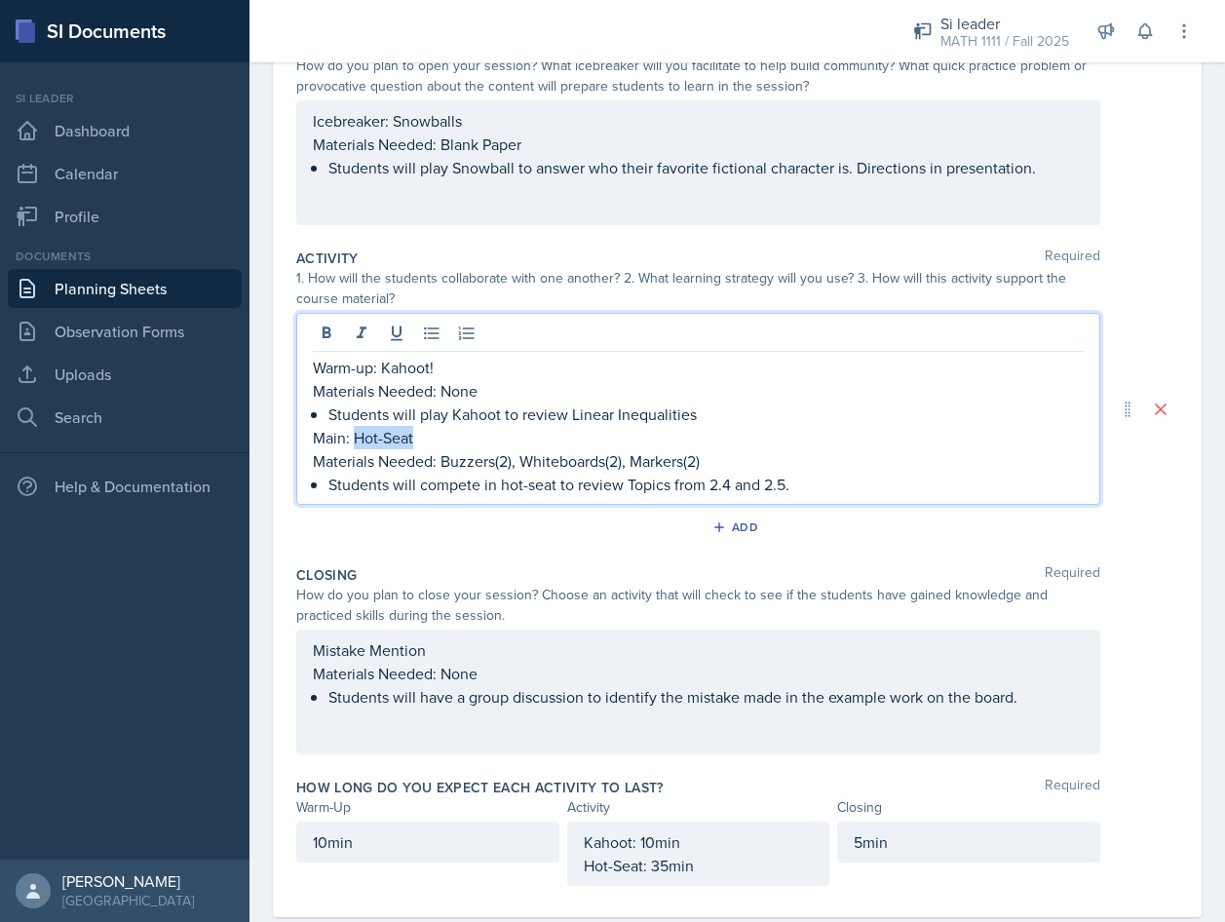
drag, startPoint x: 358, startPoint y: 441, endPoint x: 459, endPoint y: 438, distance: 101.4
click at [459, 438] on p "Main: Hot-Seat" at bounding box center [698, 437] width 771 height 23
drag, startPoint x: 520, startPoint y: 462, endPoint x: 460, endPoint y: 464, distance: 59.5
click at [460, 464] on p "Materials Needed: Buzzers(2), Whiteboards(2), Markers(2)" at bounding box center [698, 460] width 771 height 23
click at [752, 443] on p "Main: Tic-Tac-Toe" at bounding box center [698, 437] width 771 height 23
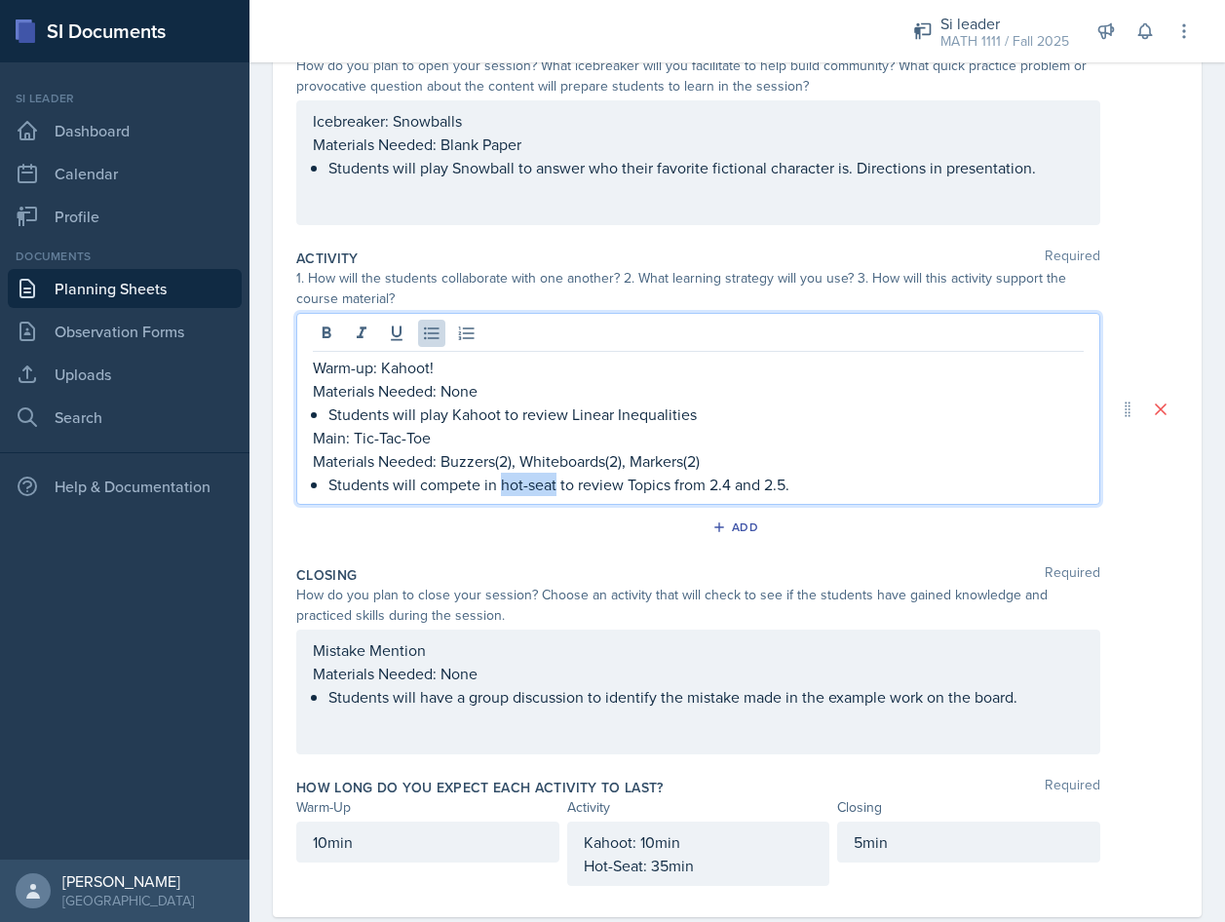
drag, startPoint x: 500, startPoint y: 484, endPoint x: 557, endPoint y: 484, distance: 56.5
click at [557, 484] on p "Students will compete in hot-seat to review Topics from 2.4 and 2.5." at bounding box center [705, 484] width 755 height 23
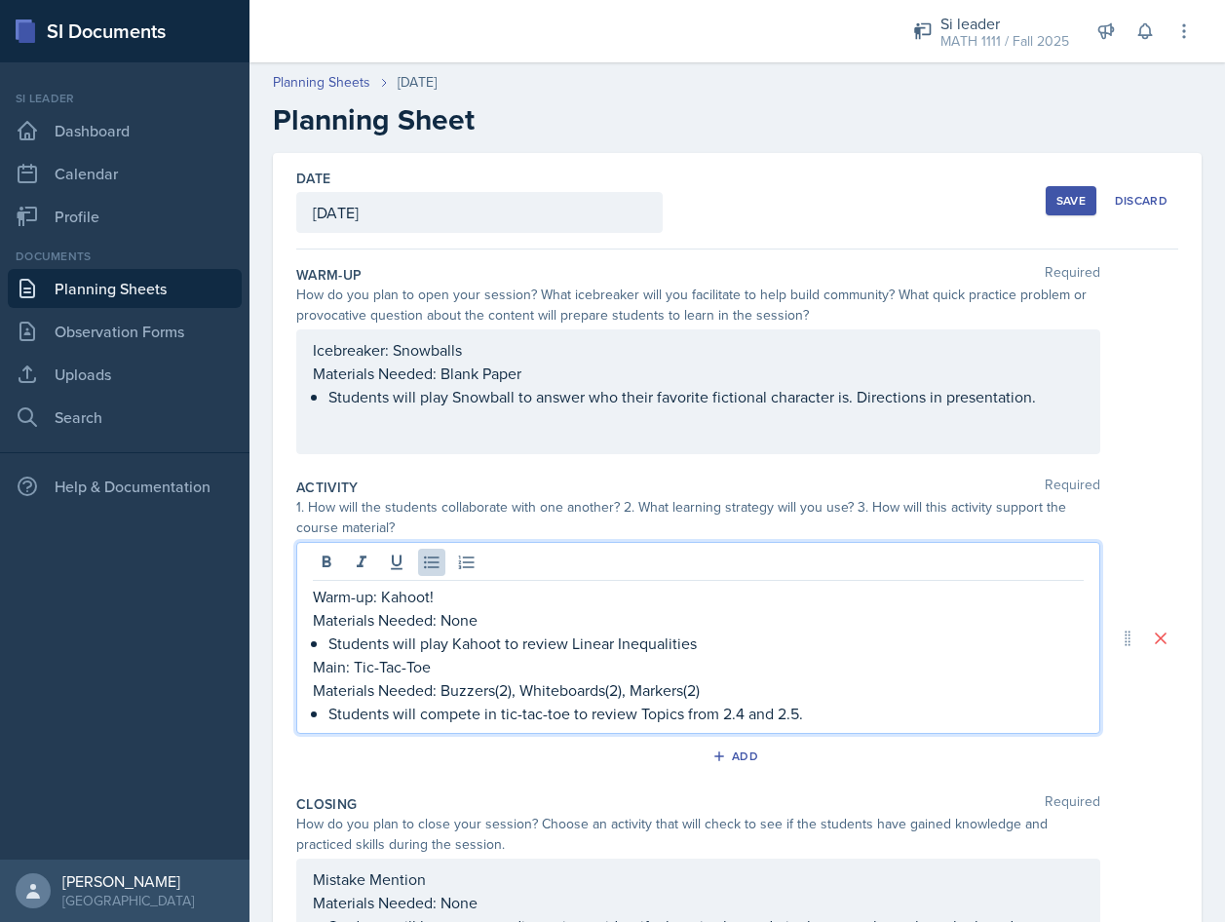
scroll to position [271, 0]
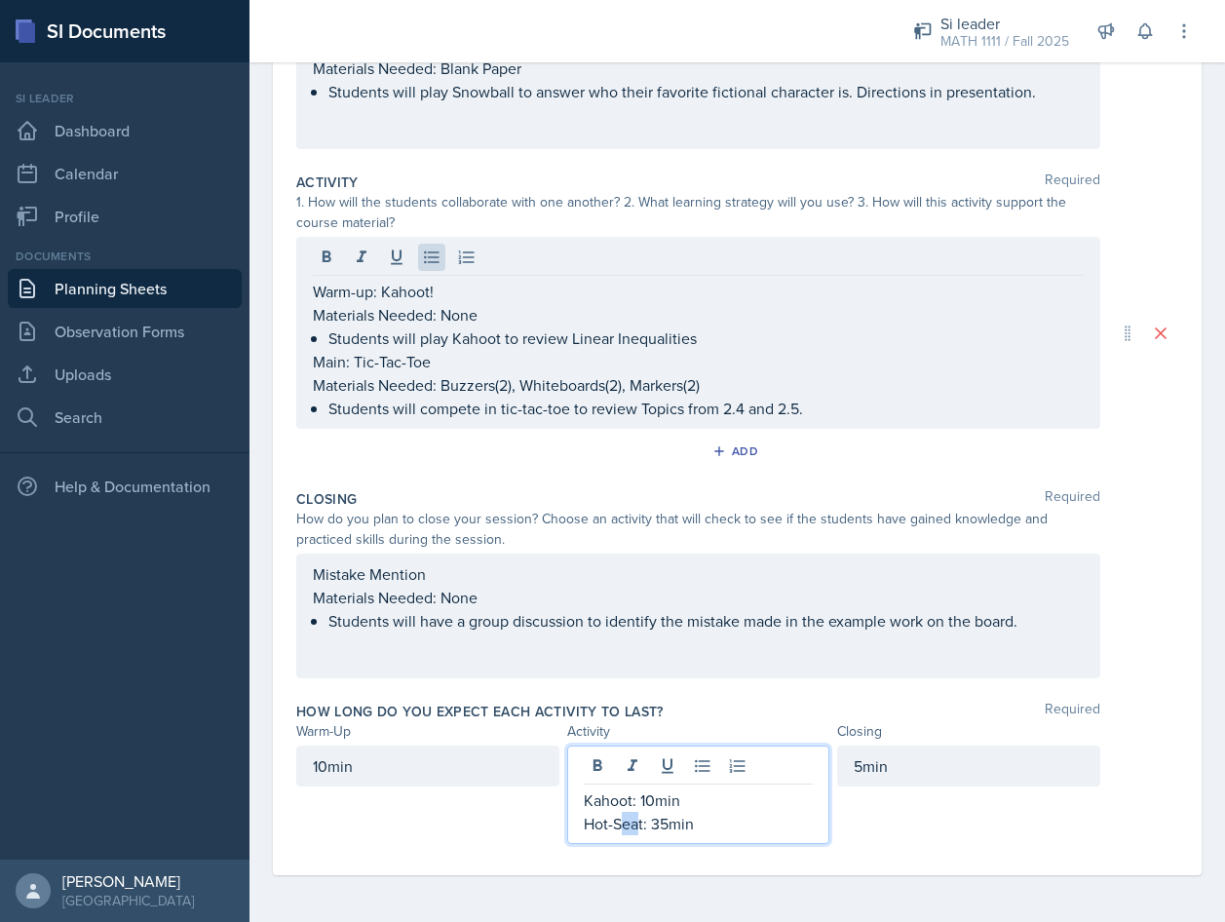
drag, startPoint x: 636, startPoint y: 822, endPoint x: 616, endPoint y: 823, distance: 19.5
click at [616, 823] on p "Hot-Seat: 35min" at bounding box center [699, 823] width 230 height 23
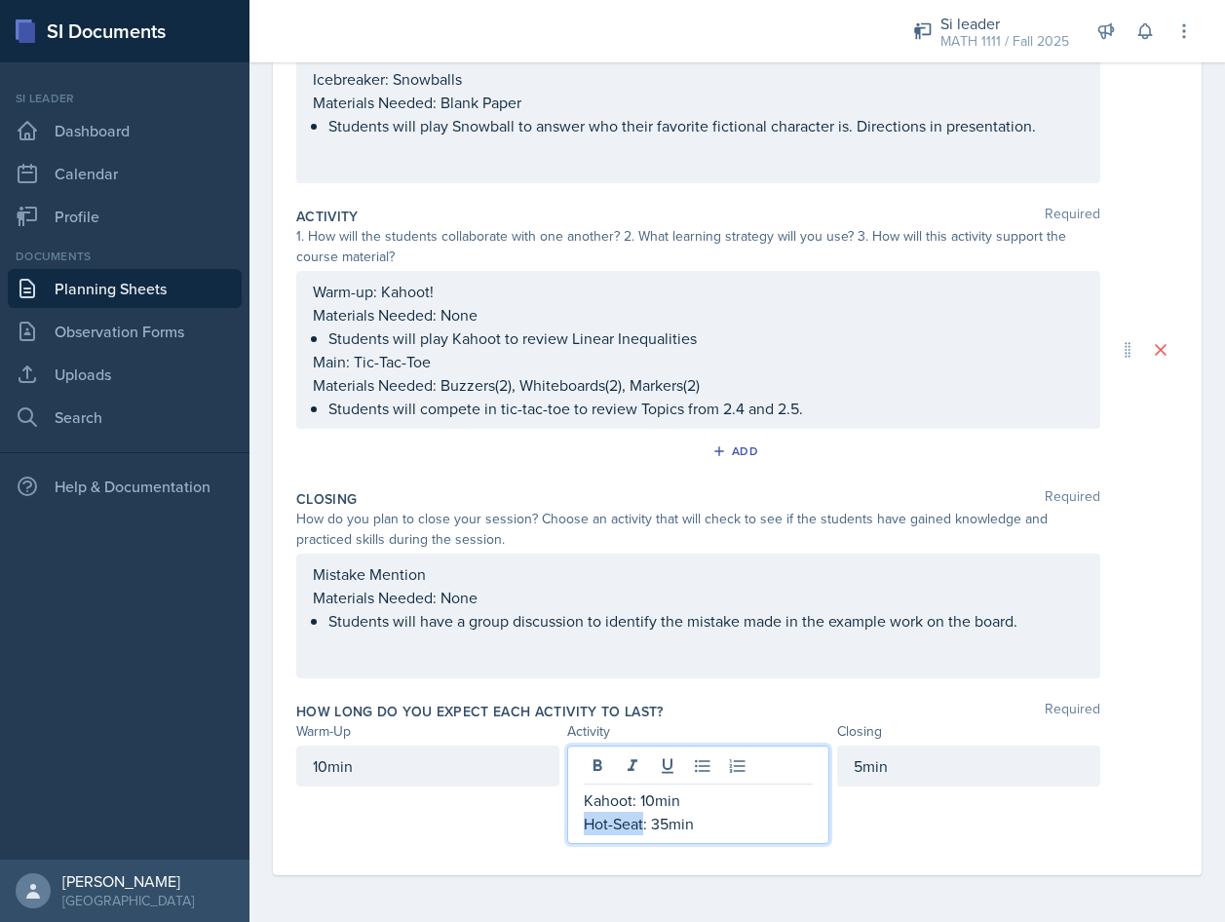
drag, startPoint x: 638, startPoint y: 823, endPoint x: 571, endPoint y: 822, distance: 67.3
click at [570, 824] on div "Kahoot: 10min Hot-Seat: 35min" at bounding box center [698, 795] width 263 height 98
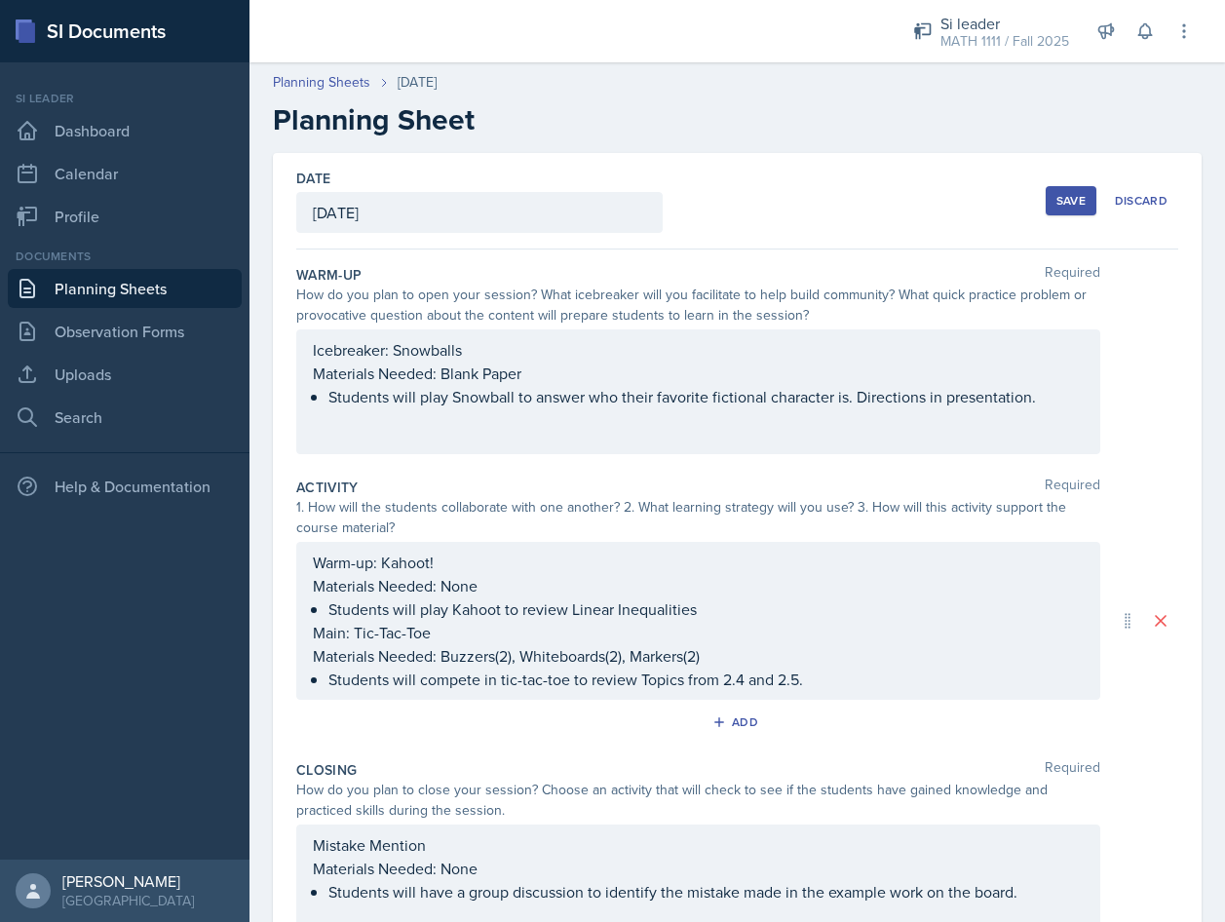
click at [1068, 208] on div "Save" at bounding box center [1071, 201] width 29 height 16
